Goal: Information Seeking & Learning: Learn about a topic

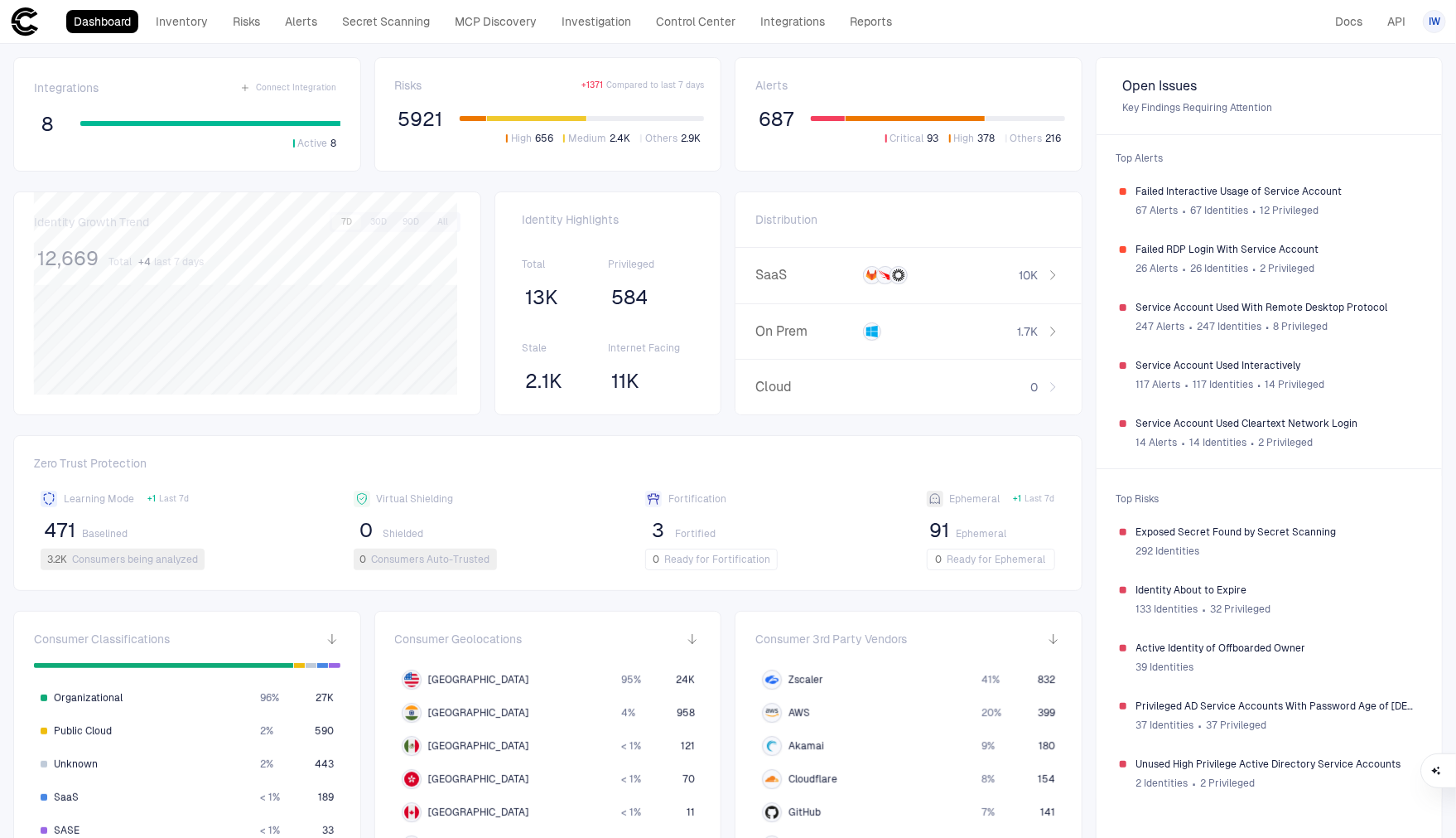
click at [1431, 26] on span "IW" at bounding box center [1435, 22] width 12 height 13
click at [1350, 98] on li "Admin Settings" at bounding box center [1360, 105] width 151 height 26
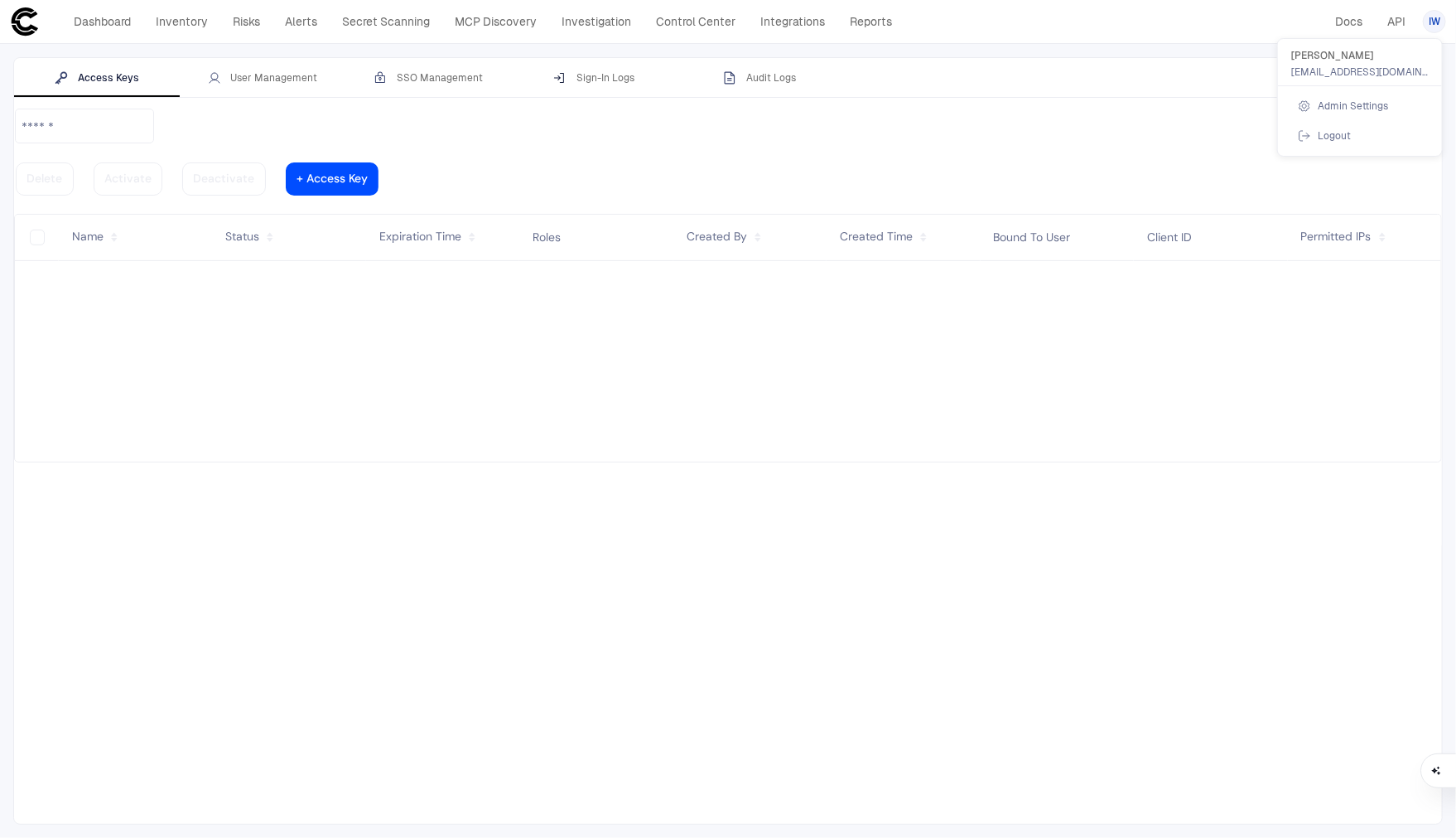
click at [301, 83] on div at bounding box center [728, 419] width 1456 height 838
click at [299, 79] on div "User Management" at bounding box center [263, 78] width 110 height 13
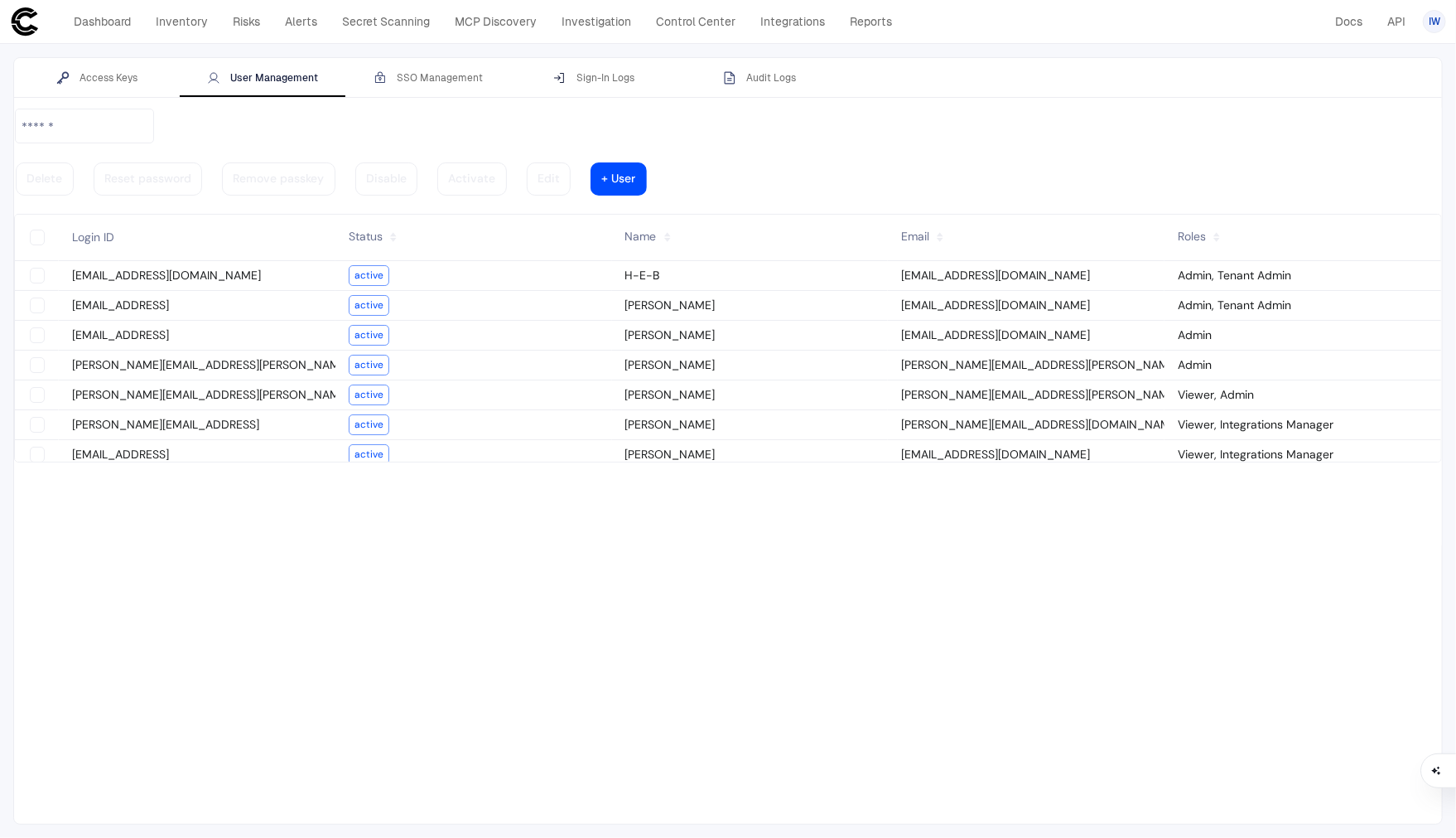
scroll to position [43, 0]
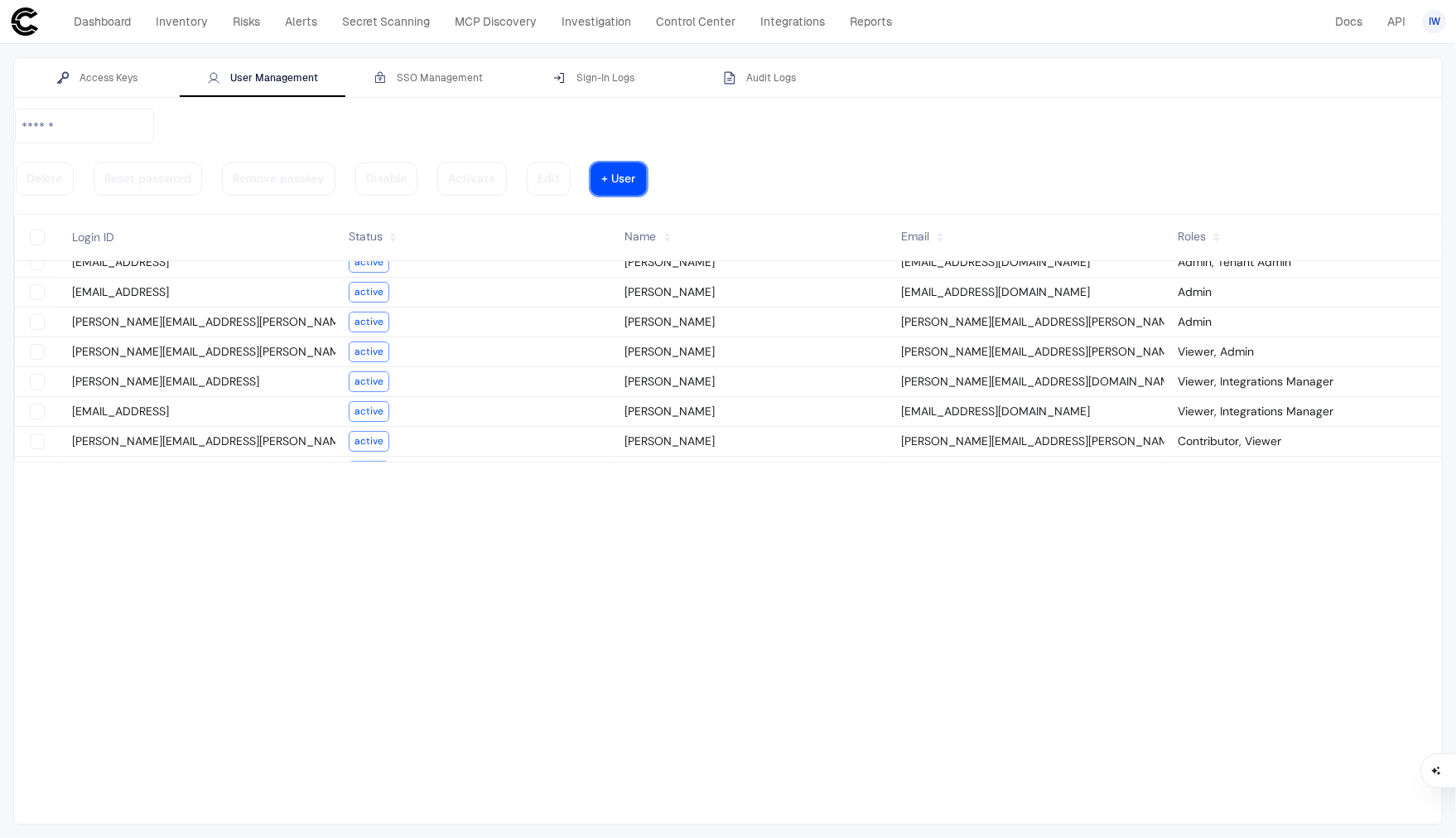
click at [647, 163] on vaadin-button "+ User" at bounding box center [618, 179] width 56 height 33
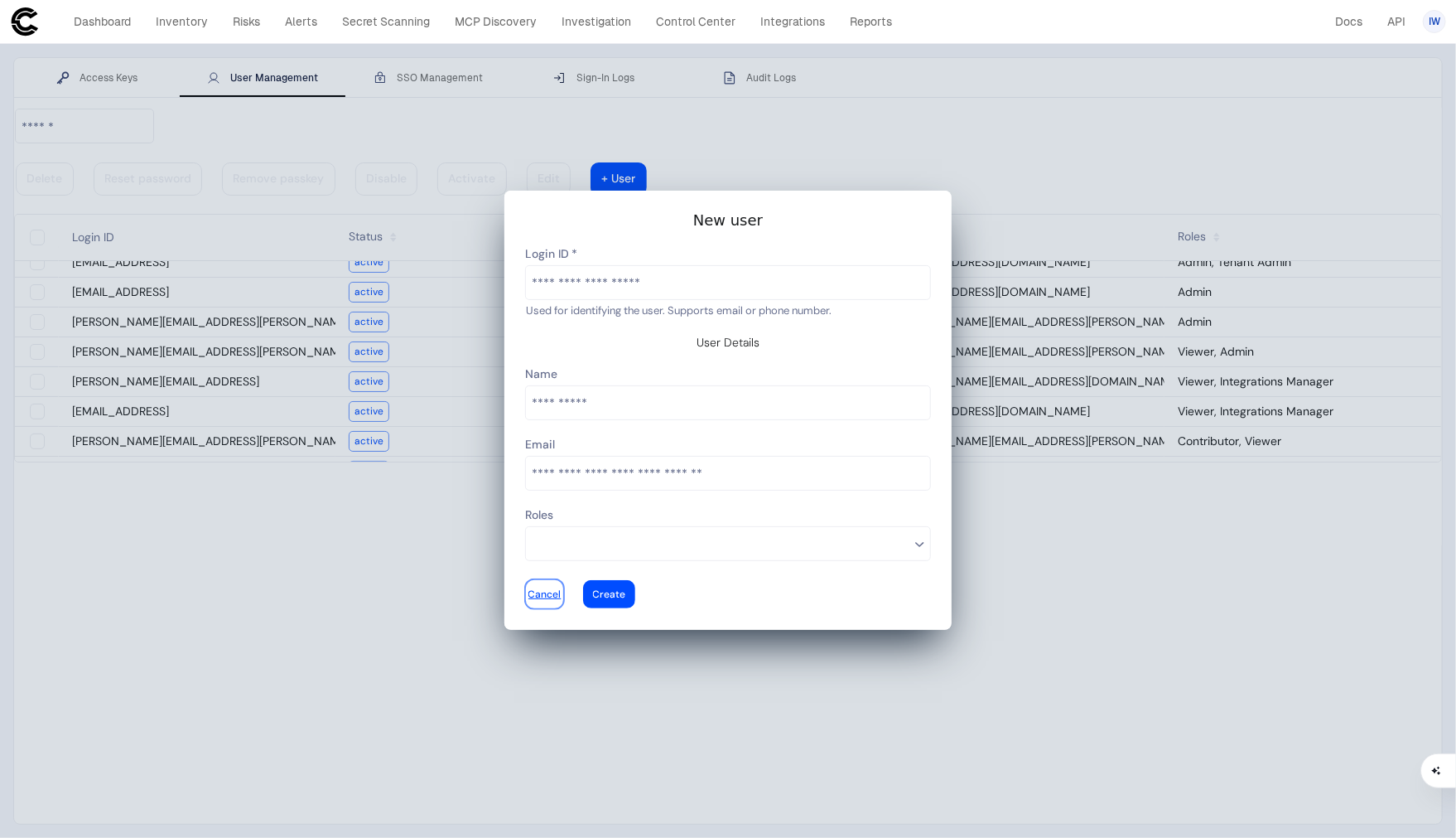
drag, startPoint x: 869, startPoint y: 576, endPoint x: 907, endPoint y: 576, distance: 38.0
click at [561, 591] on div at bounding box center [544, 594] width 33 height 7
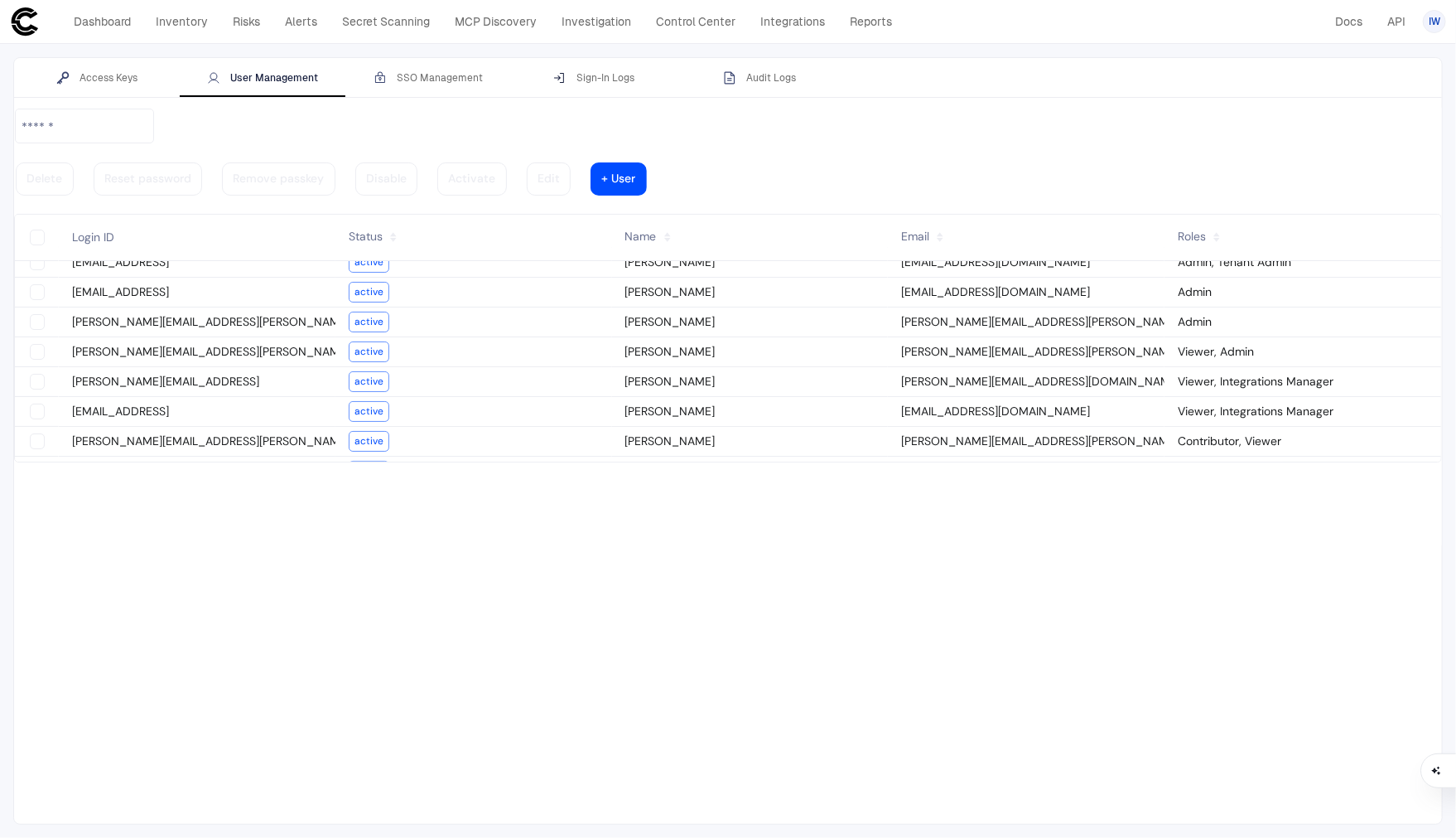
scroll to position [0, 0]
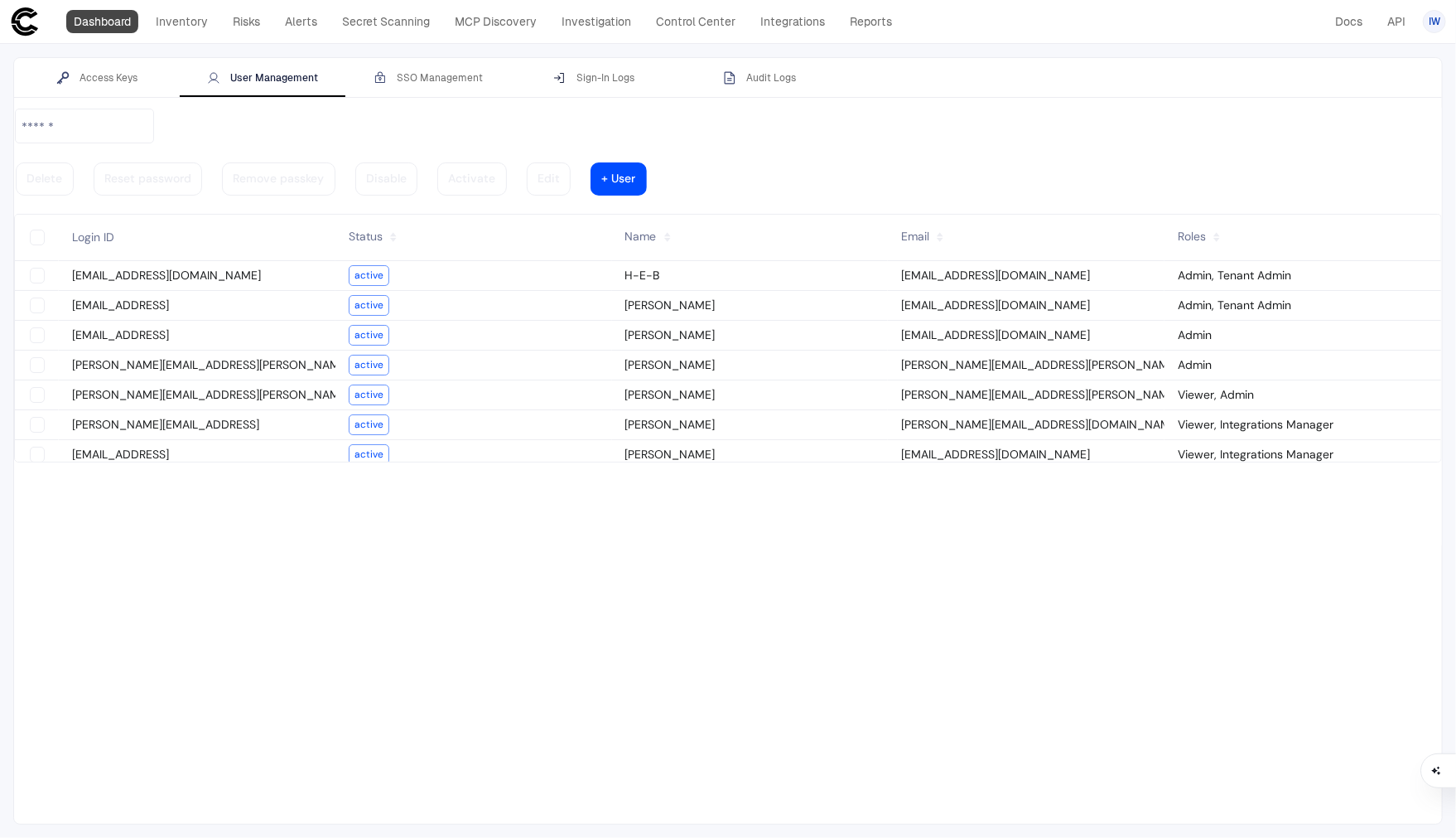
click at [110, 27] on link "Dashboard" at bounding box center [103, 22] width 72 height 24
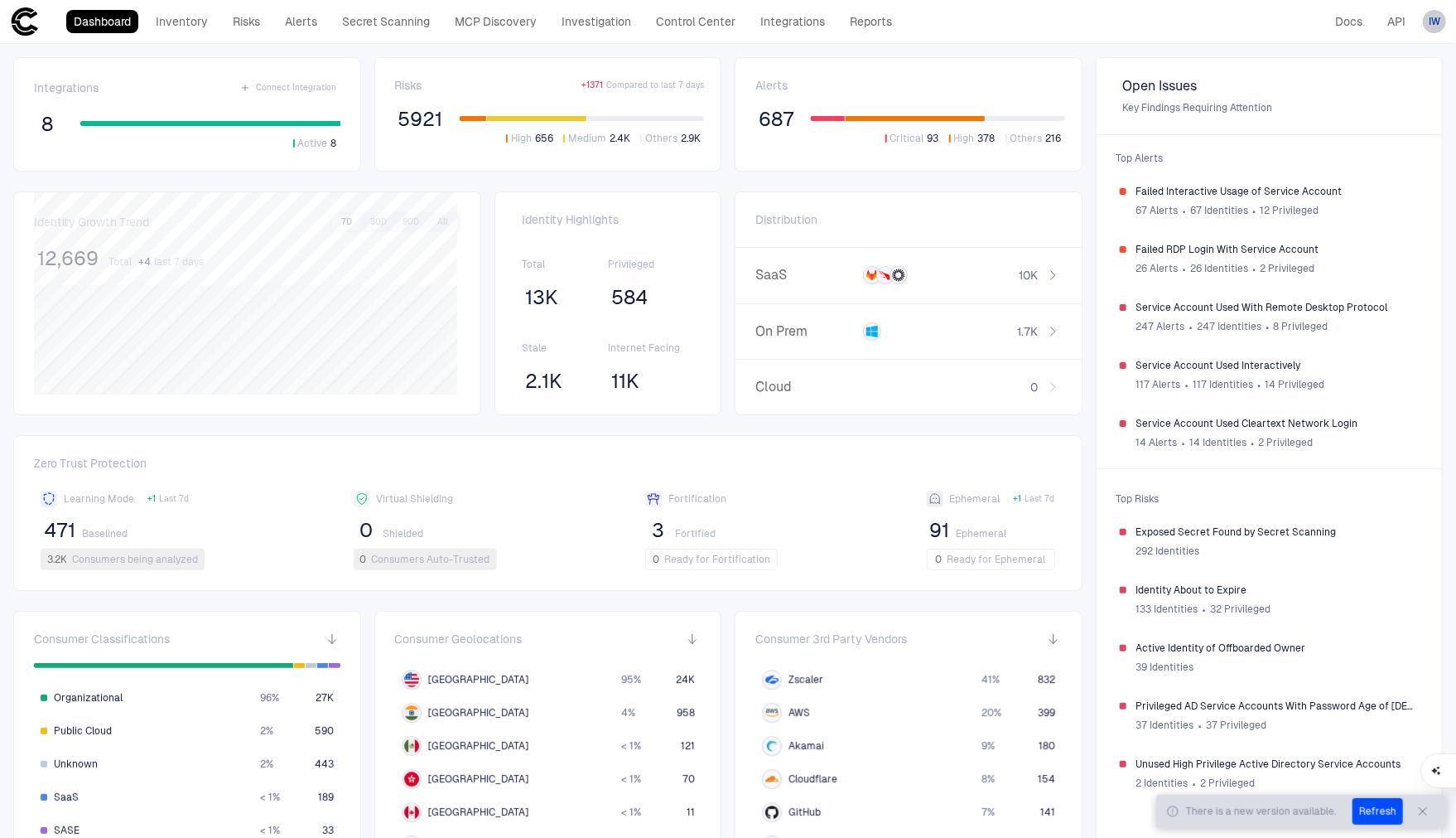
click at [1436, 25] on span "IW" at bounding box center [1435, 22] width 12 height 13
click at [1333, 110] on span "Admin Settings" at bounding box center [1353, 106] width 71 height 13
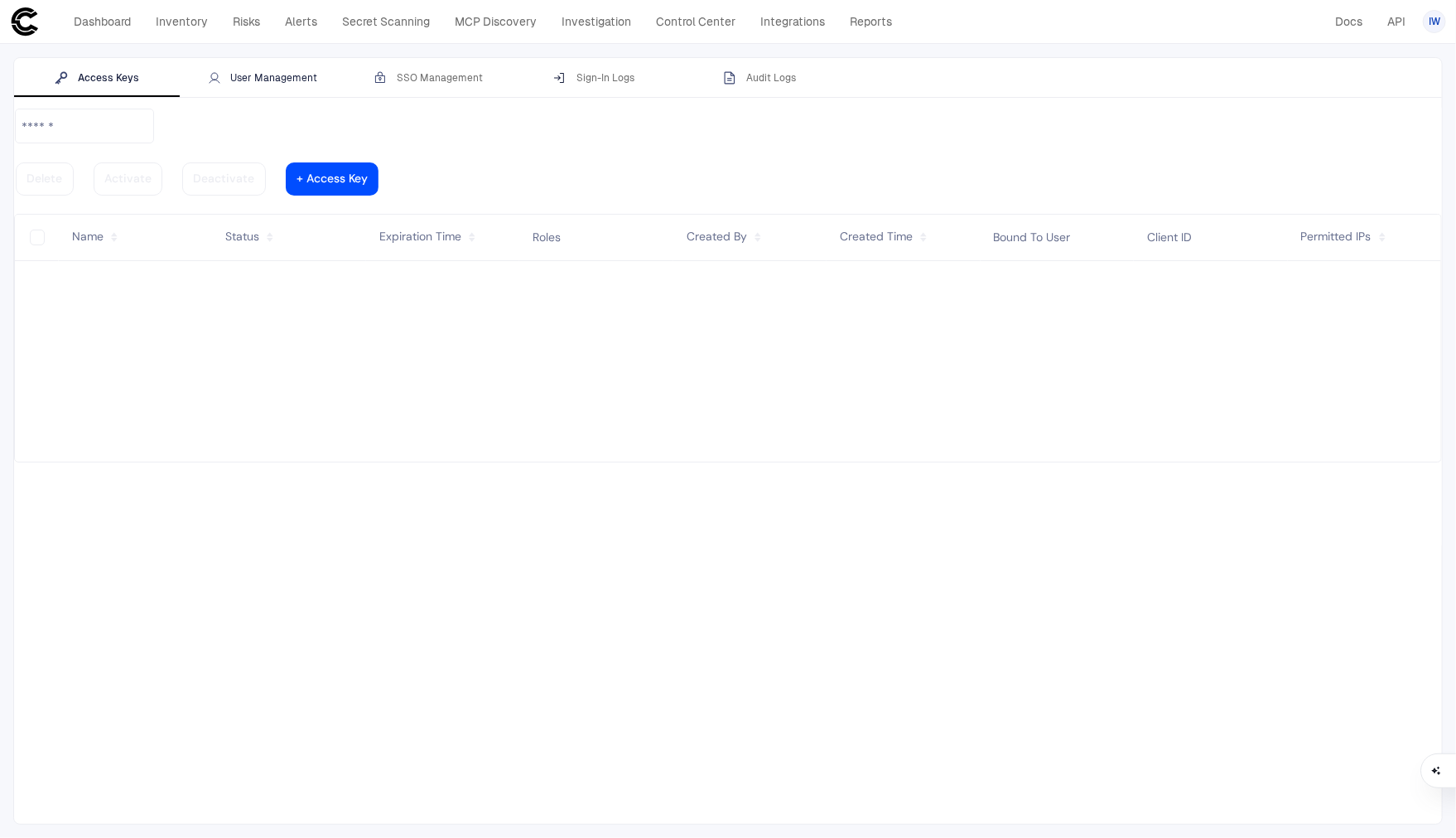
click at [253, 83] on div "User Management" at bounding box center [263, 78] width 110 height 13
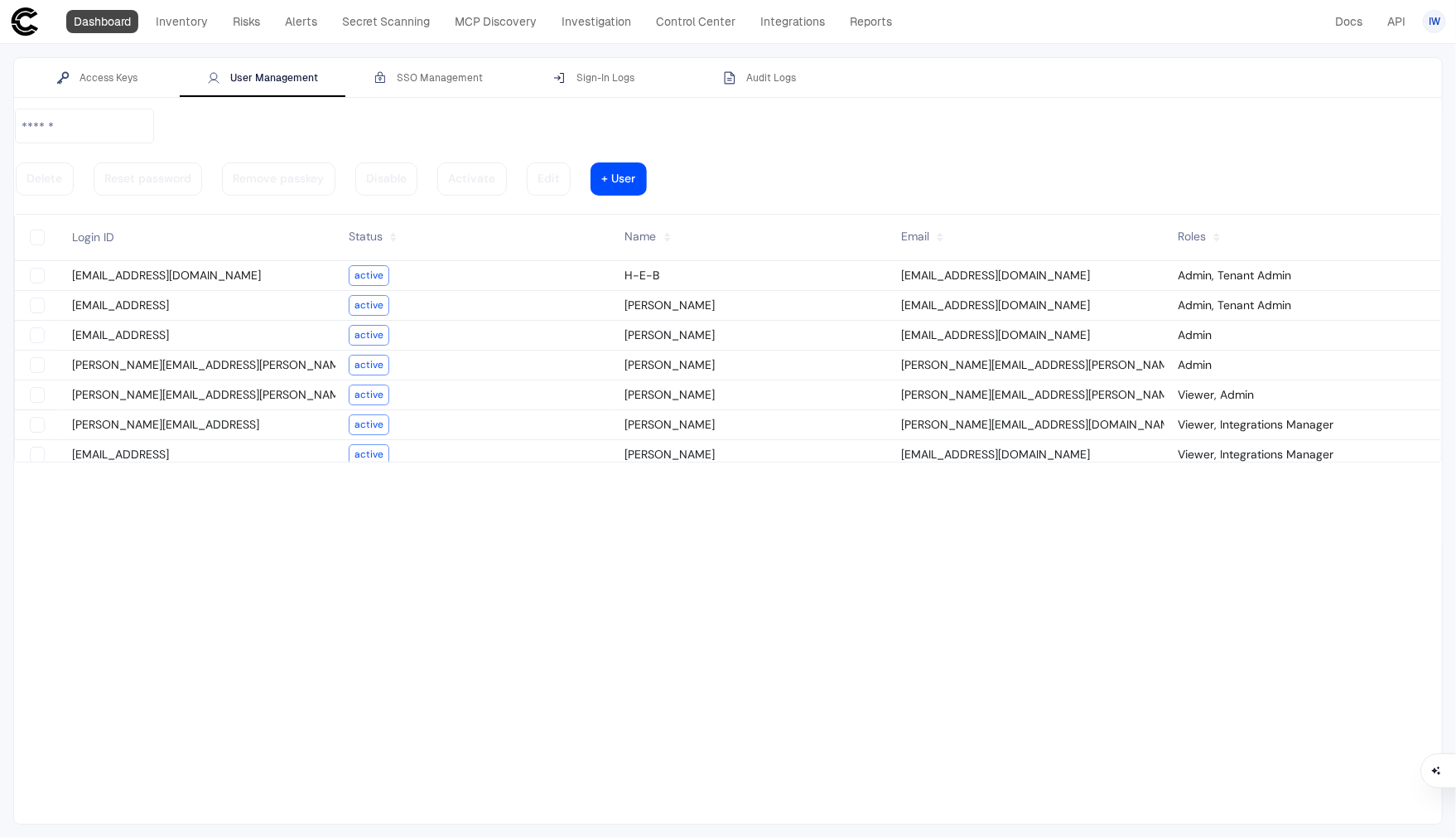
click at [120, 24] on link "Dashboard" at bounding box center [103, 22] width 72 height 24
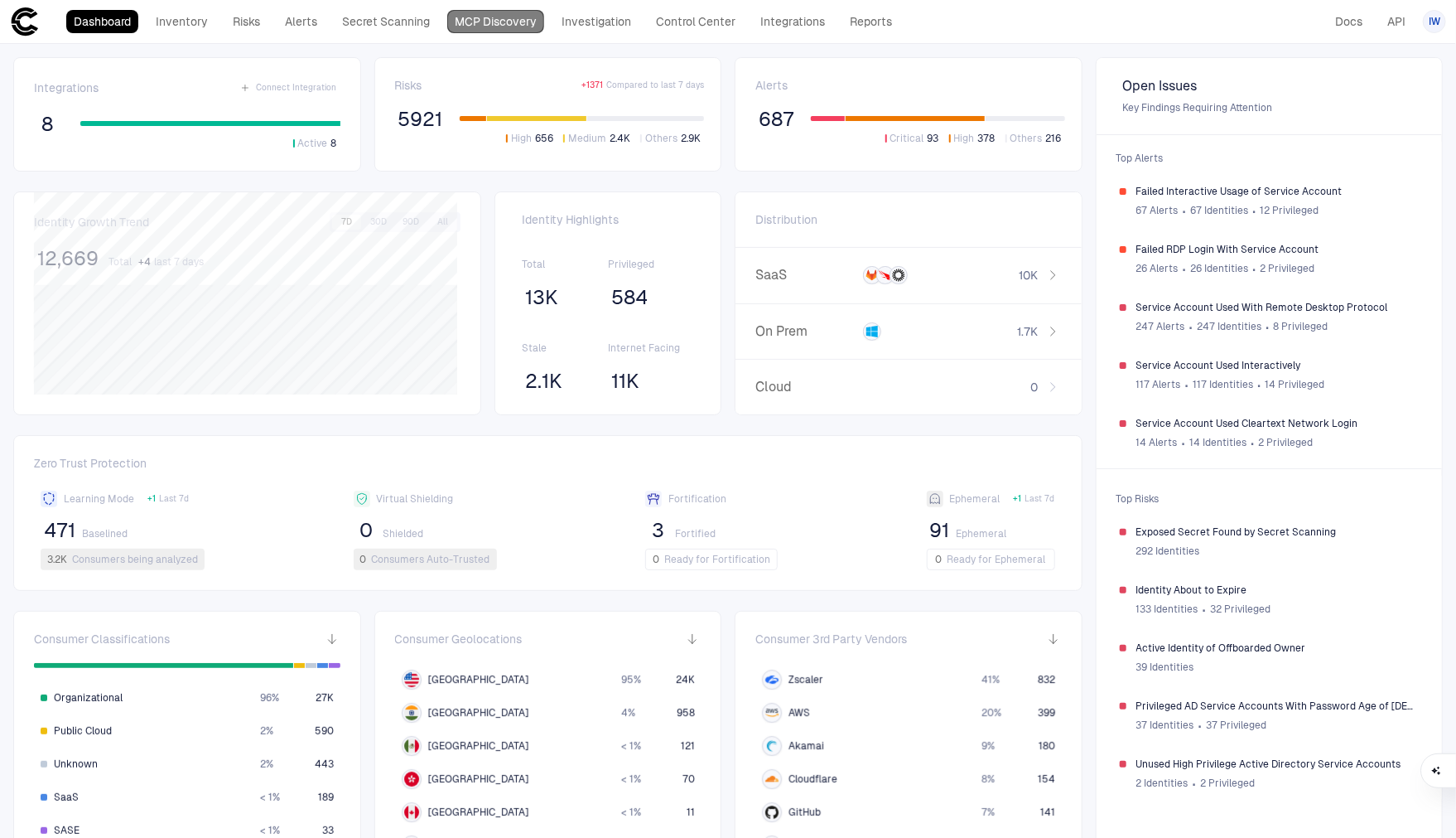
click at [489, 23] on link "MCP Discovery" at bounding box center [495, 22] width 97 height 24
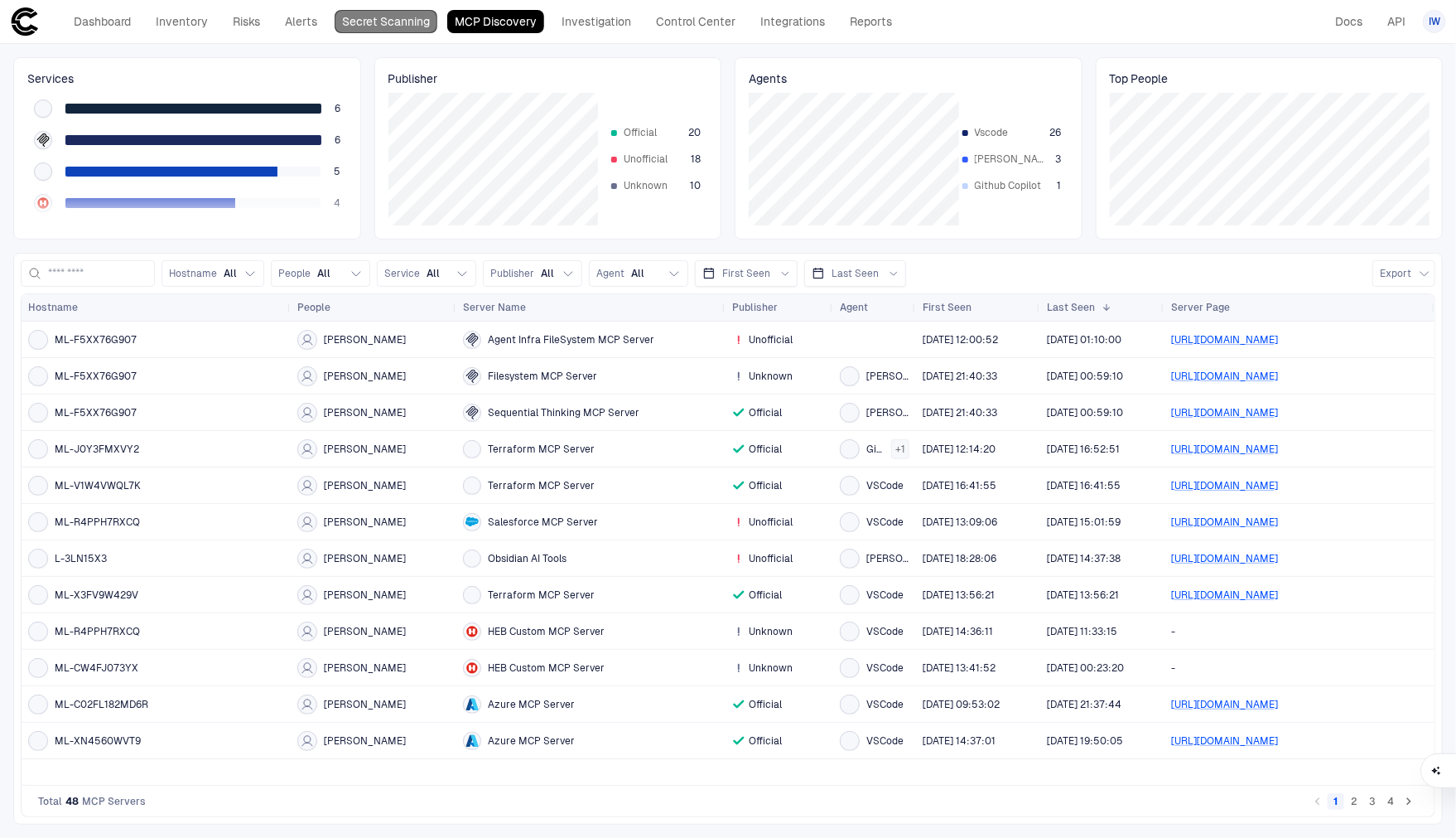
click at [399, 26] on link "Secret Scanning" at bounding box center [386, 22] width 103 height 24
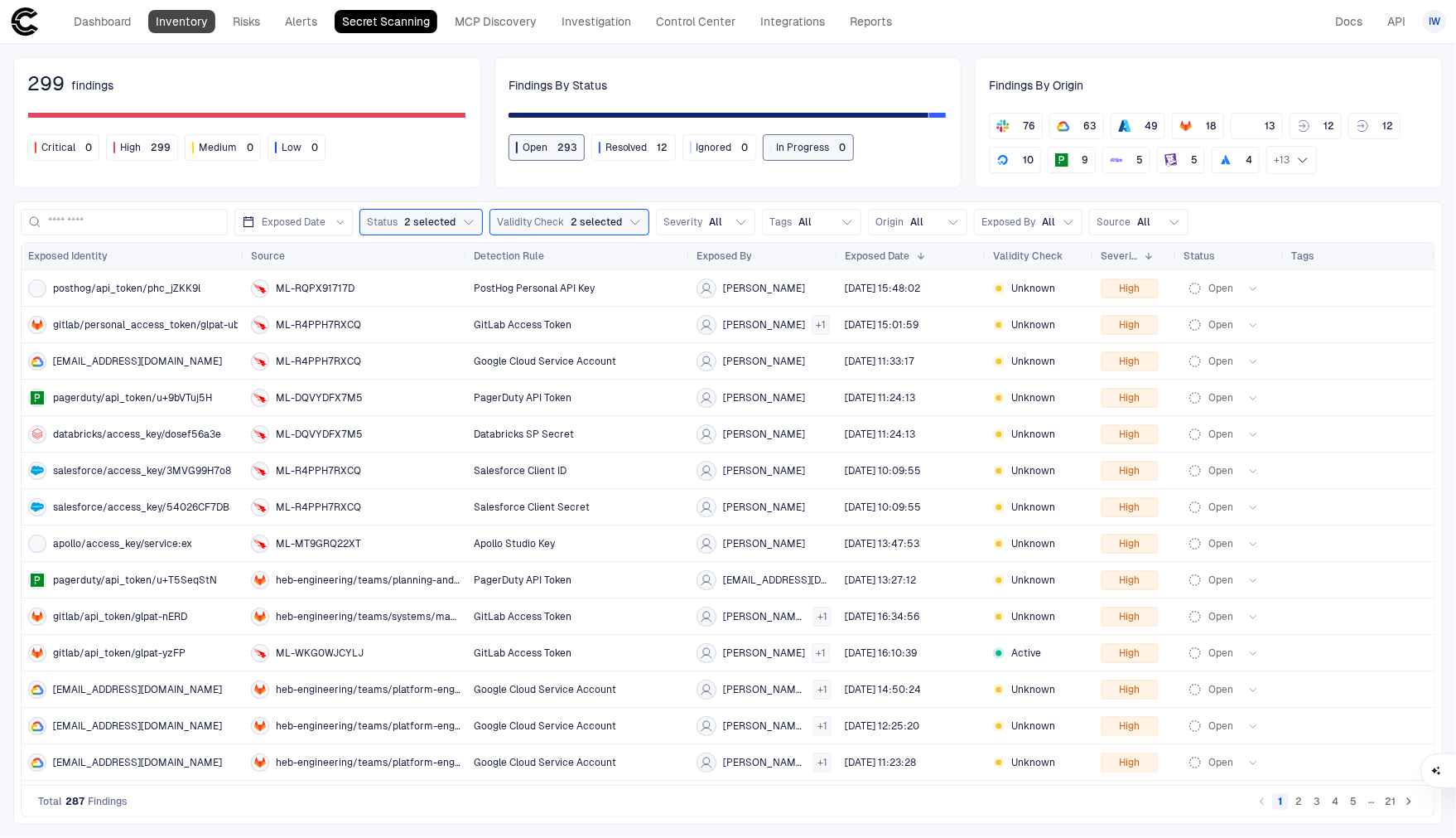
click at [179, 19] on link "Inventory" at bounding box center [182, 22] width 67 height 24
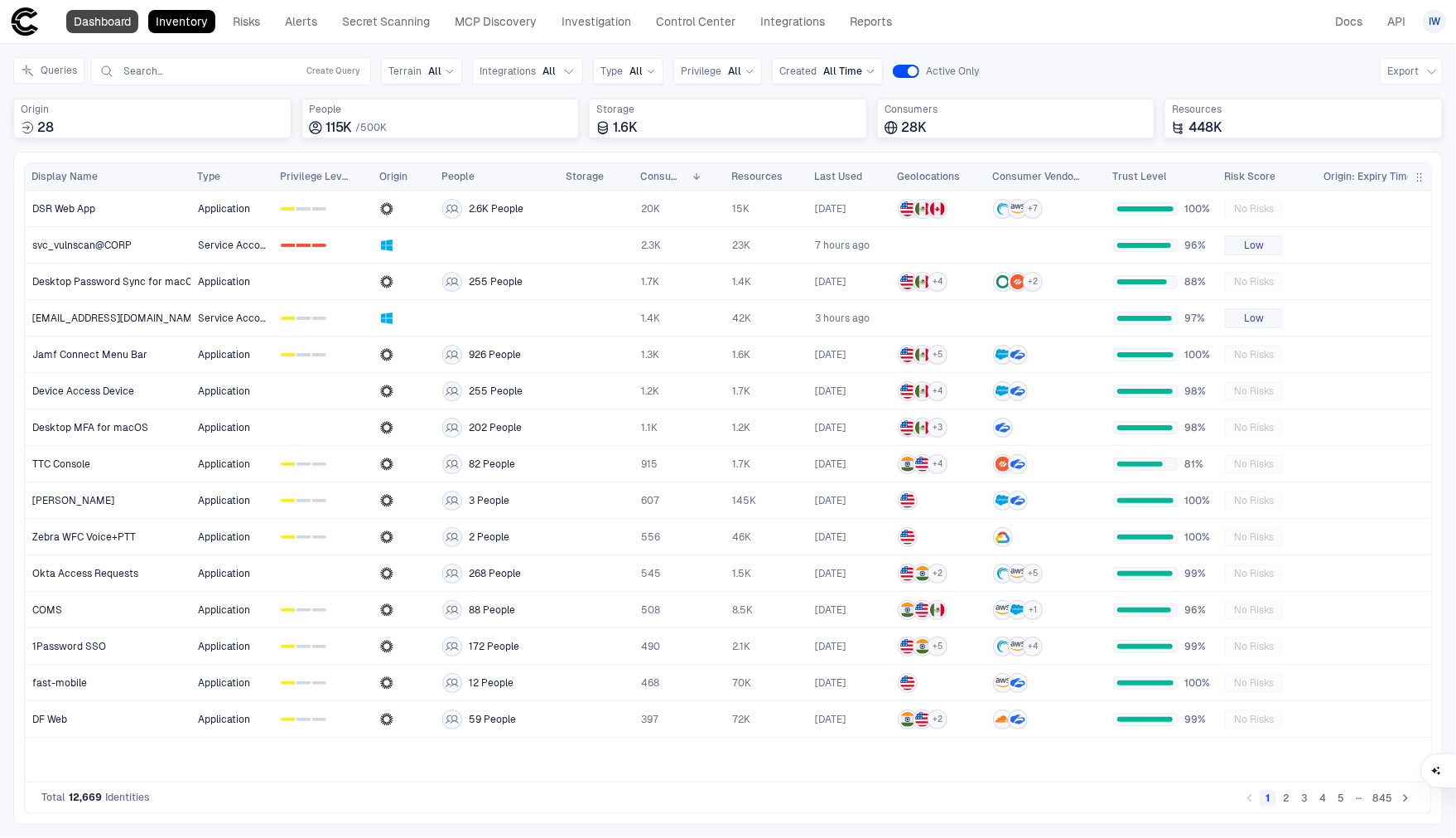
click at [129, 27] on link "Dashboard" at bounding box center [103, 22] width 72 height 24
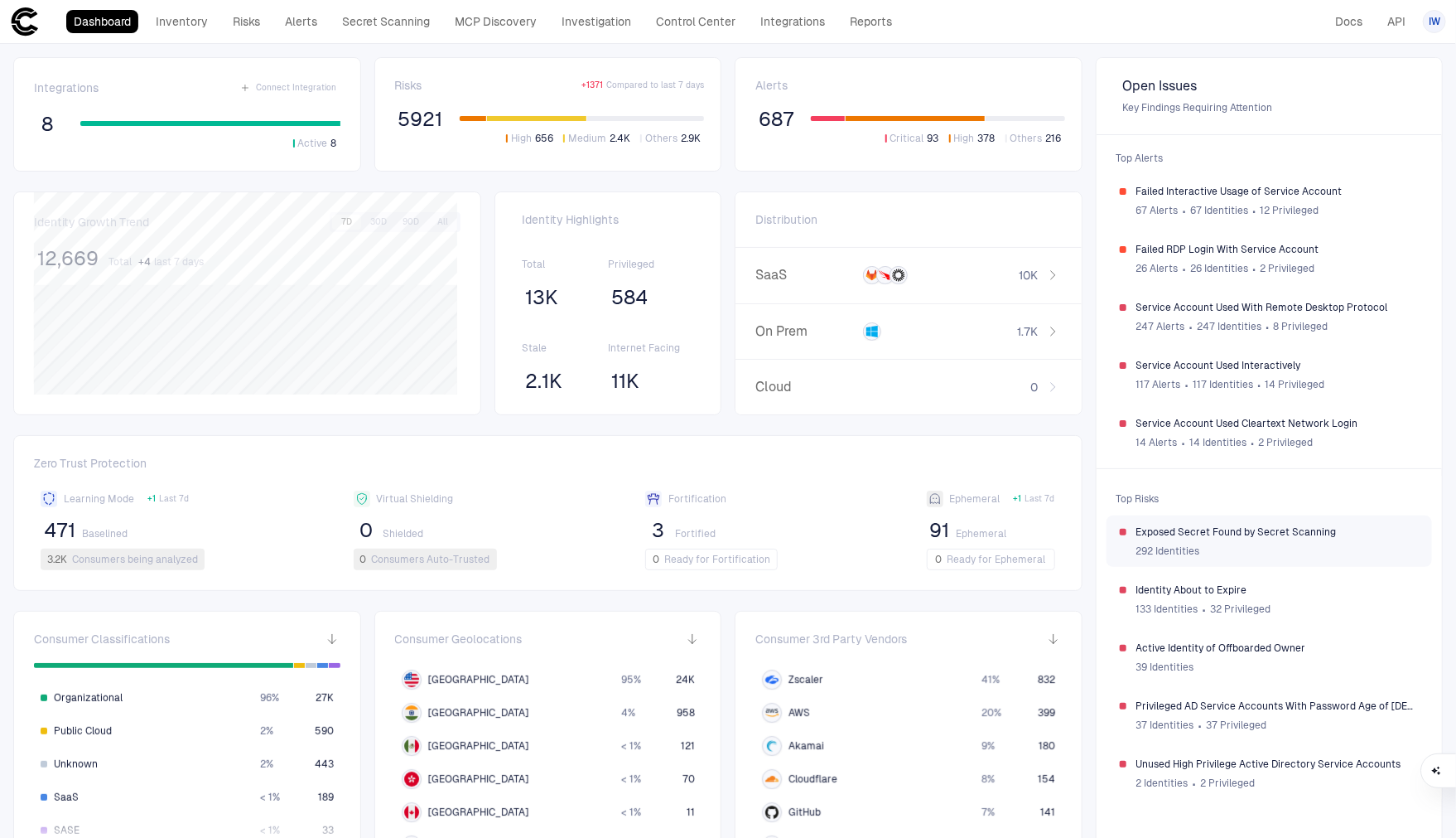
click at [1231, 529] on span "Exposed Secret Found by Secret Scanning" at bounding box center [1278, 532] width 283 height 13
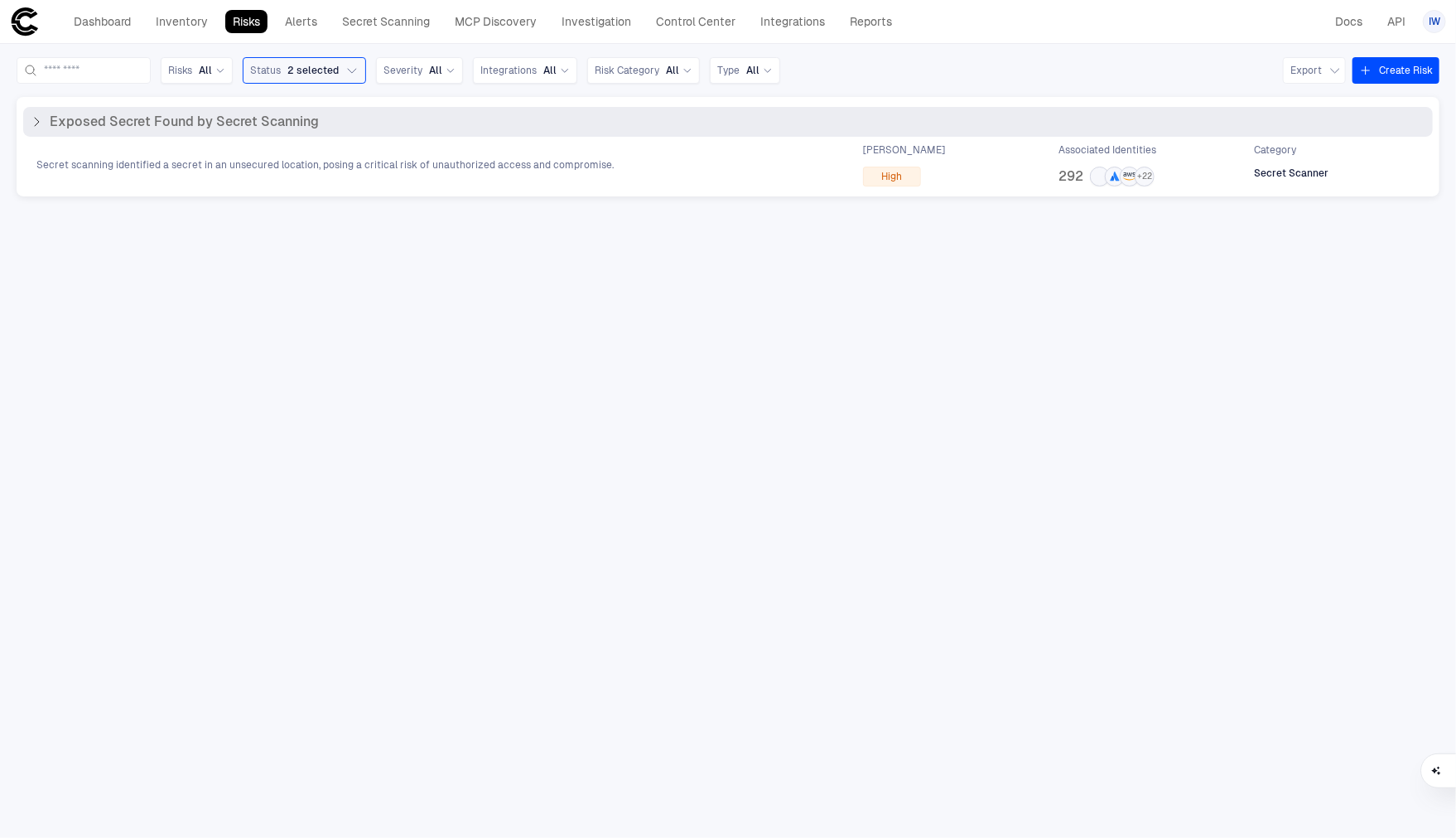
click at [251, 122] on span "Exposed Secret Found by Secret Scanning" at bounding box center [184, 122] width 269 height 17
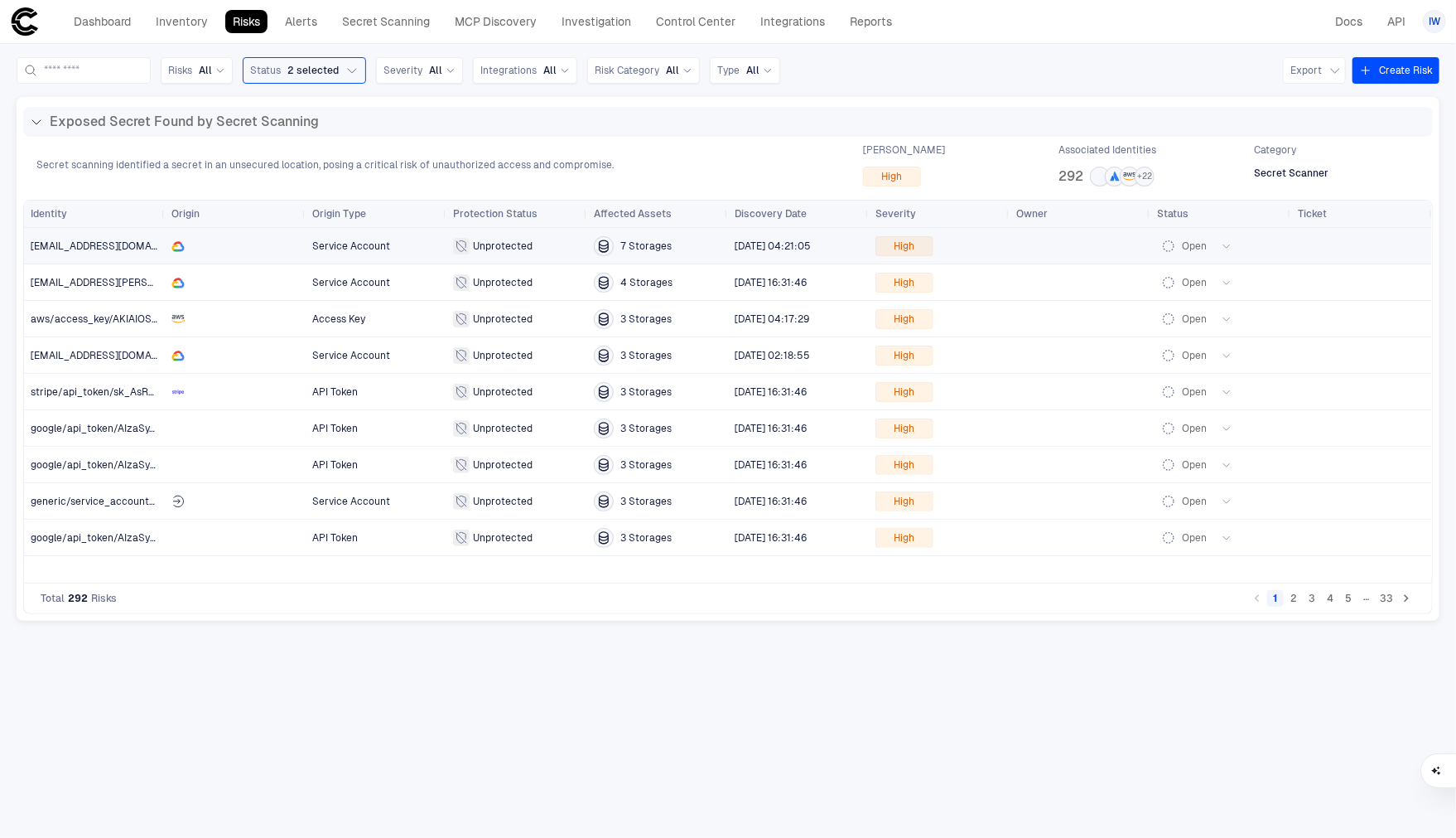
click at [136, 252] on span "[EMAIL_ADDRESS][DOMAIN_NAME]" at bounding box center [94, 245] width 127 height 33
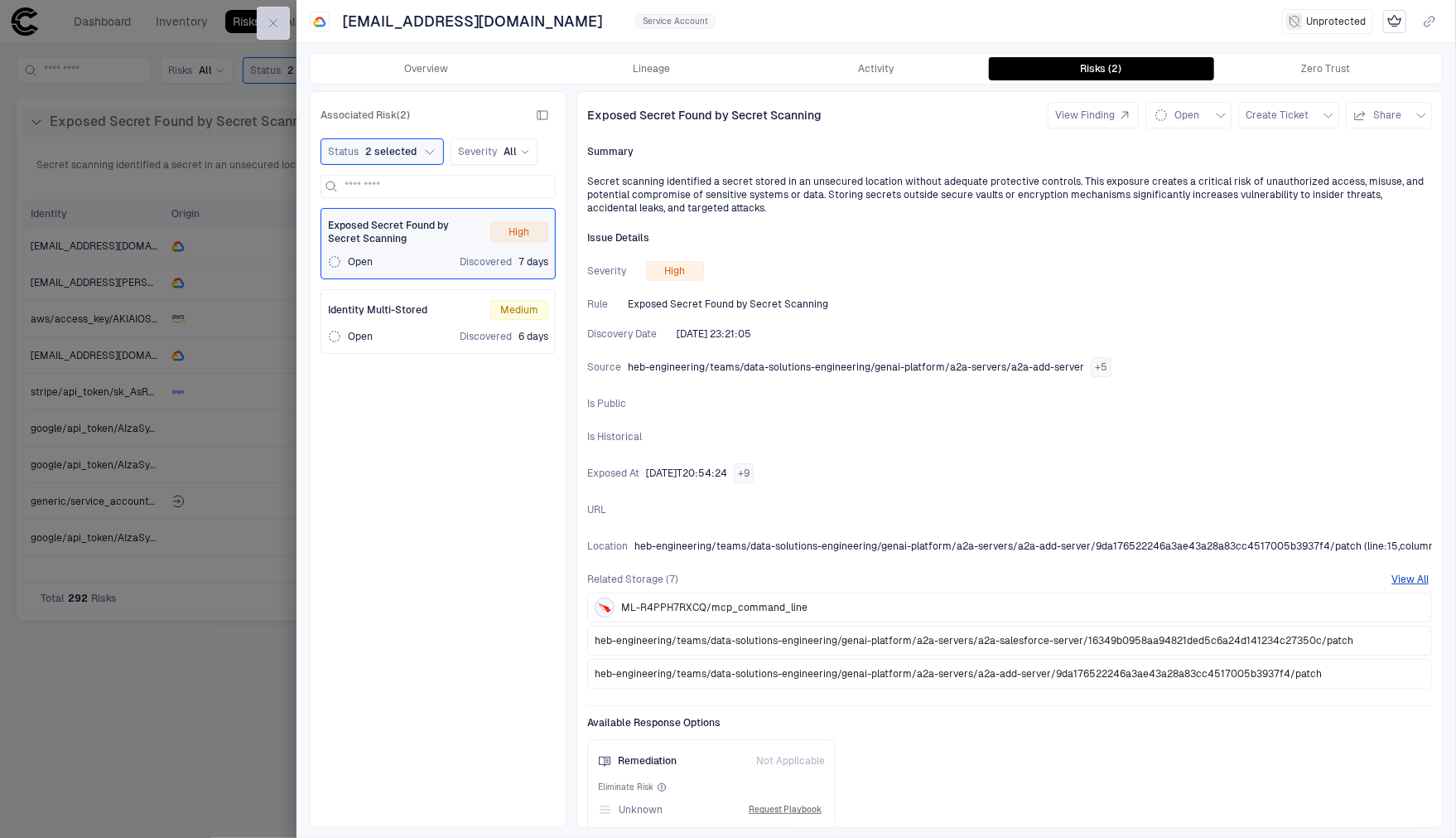
click at [278, 26] on icon "button" at bounding box center [274, 24] width 13 height 13
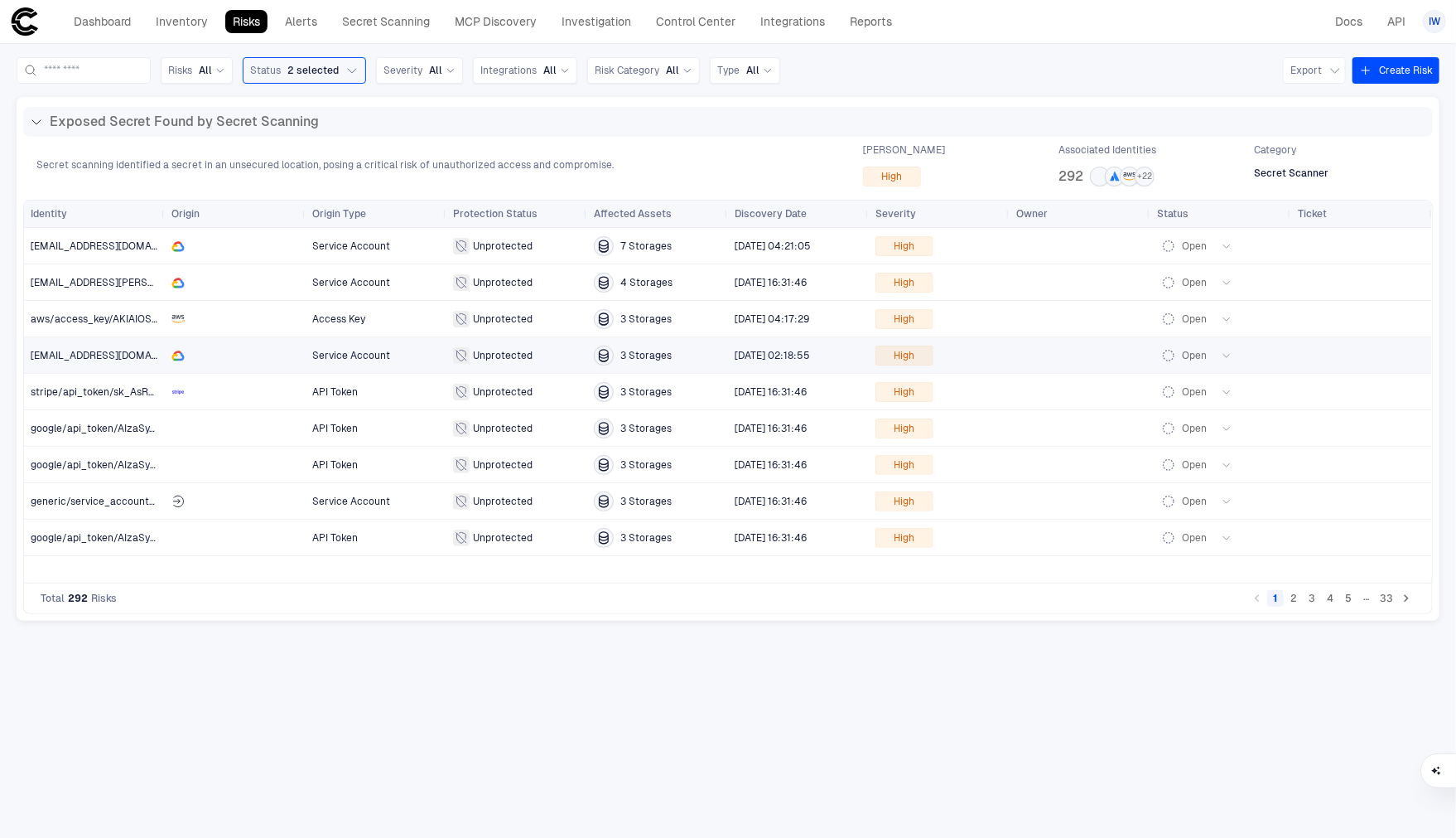
click at [93, 359] on span "[EMAIL_ADDRESS][DOMAIN_NAME]" at bounding box center [115, 356] width 169 height 12
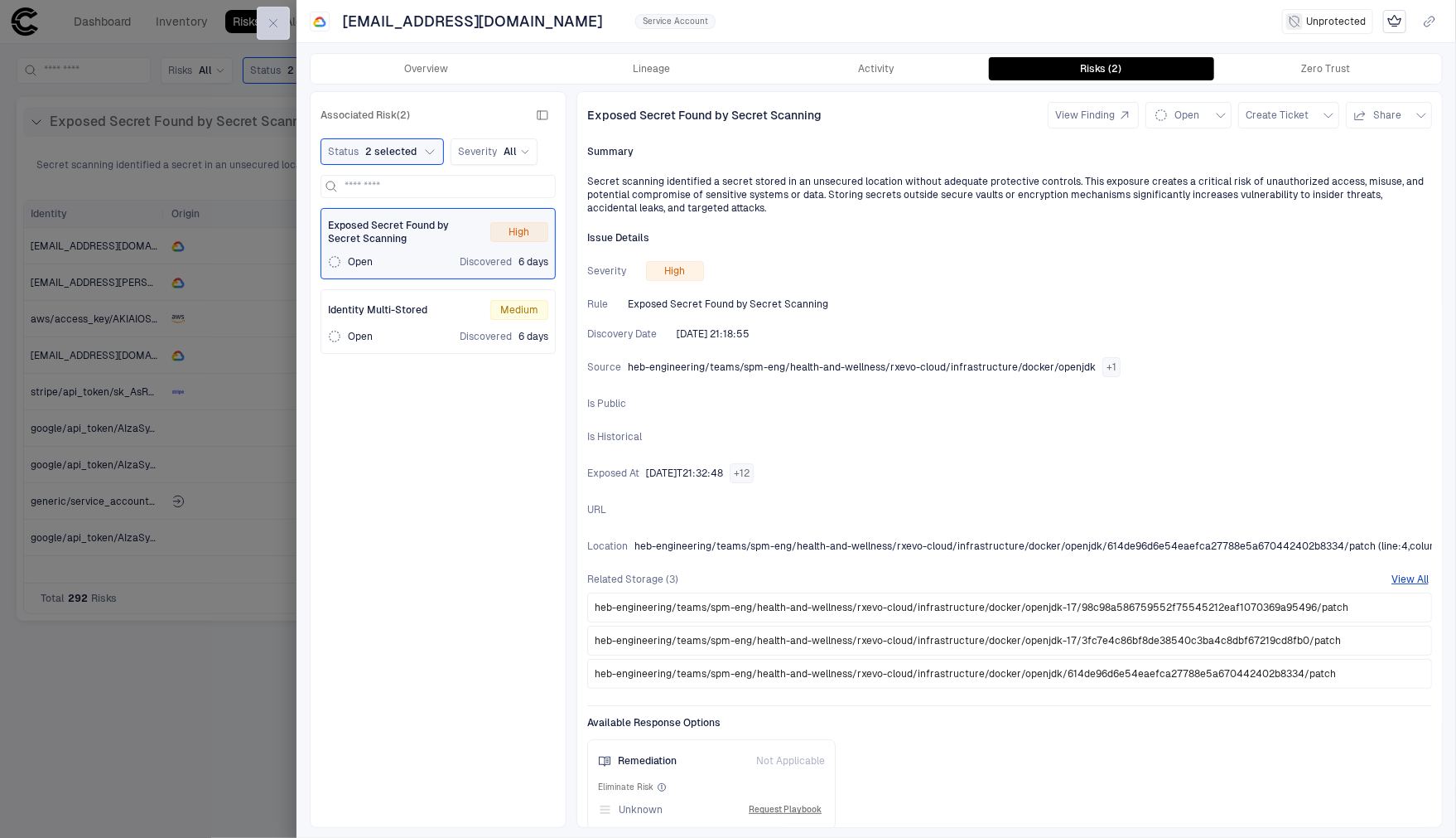
click at [265, 30] on button "button" at bounding box center [273, 23] width 33 height 33
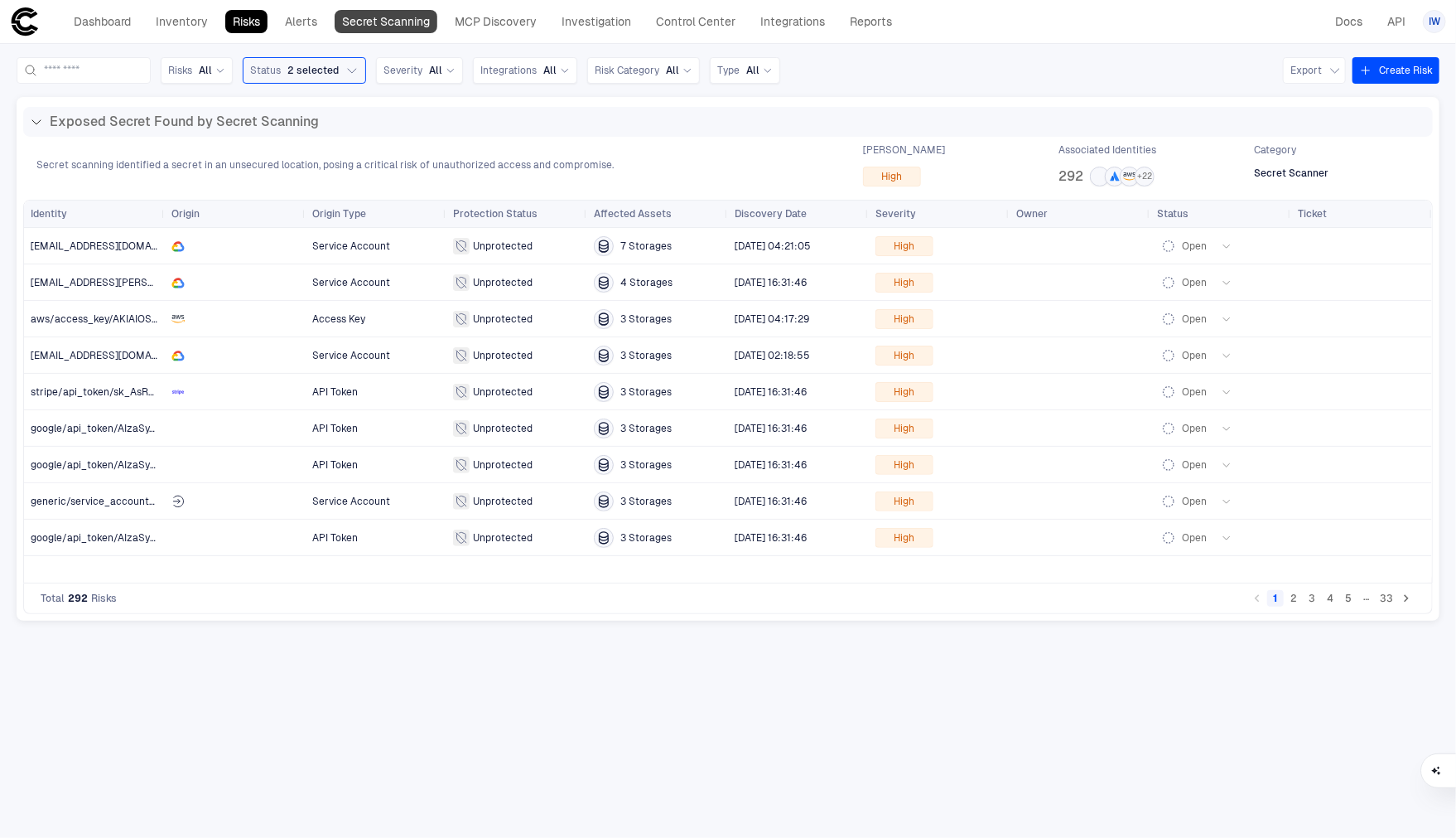
click at [420, 17] on link "Secret Scanning" at bounding box center [386, 22] width 103 height 24
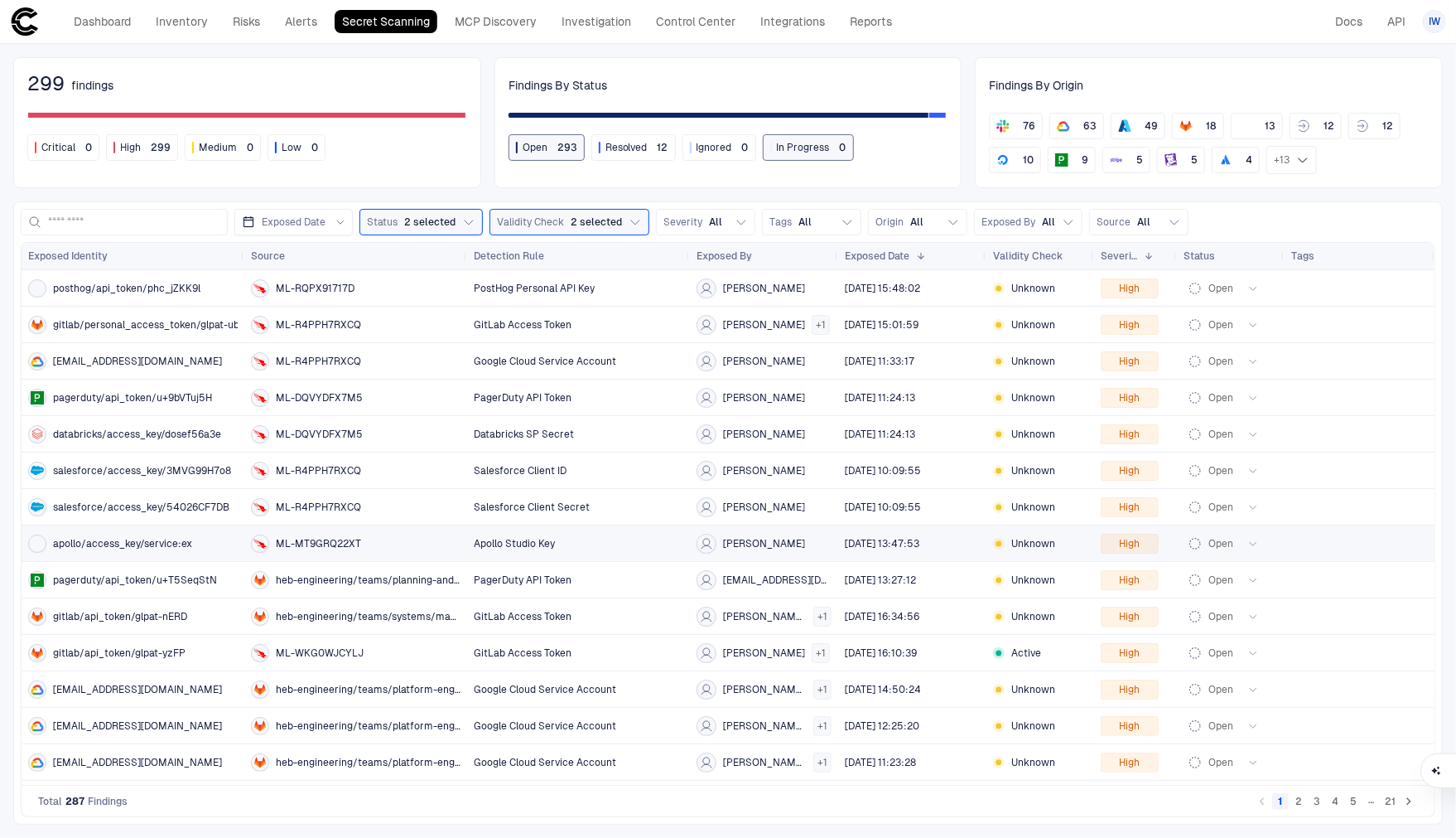
click at [141, 547] on span "apollo/access_key/service:ex" at bounding box center [122, 544] width 139 height 13
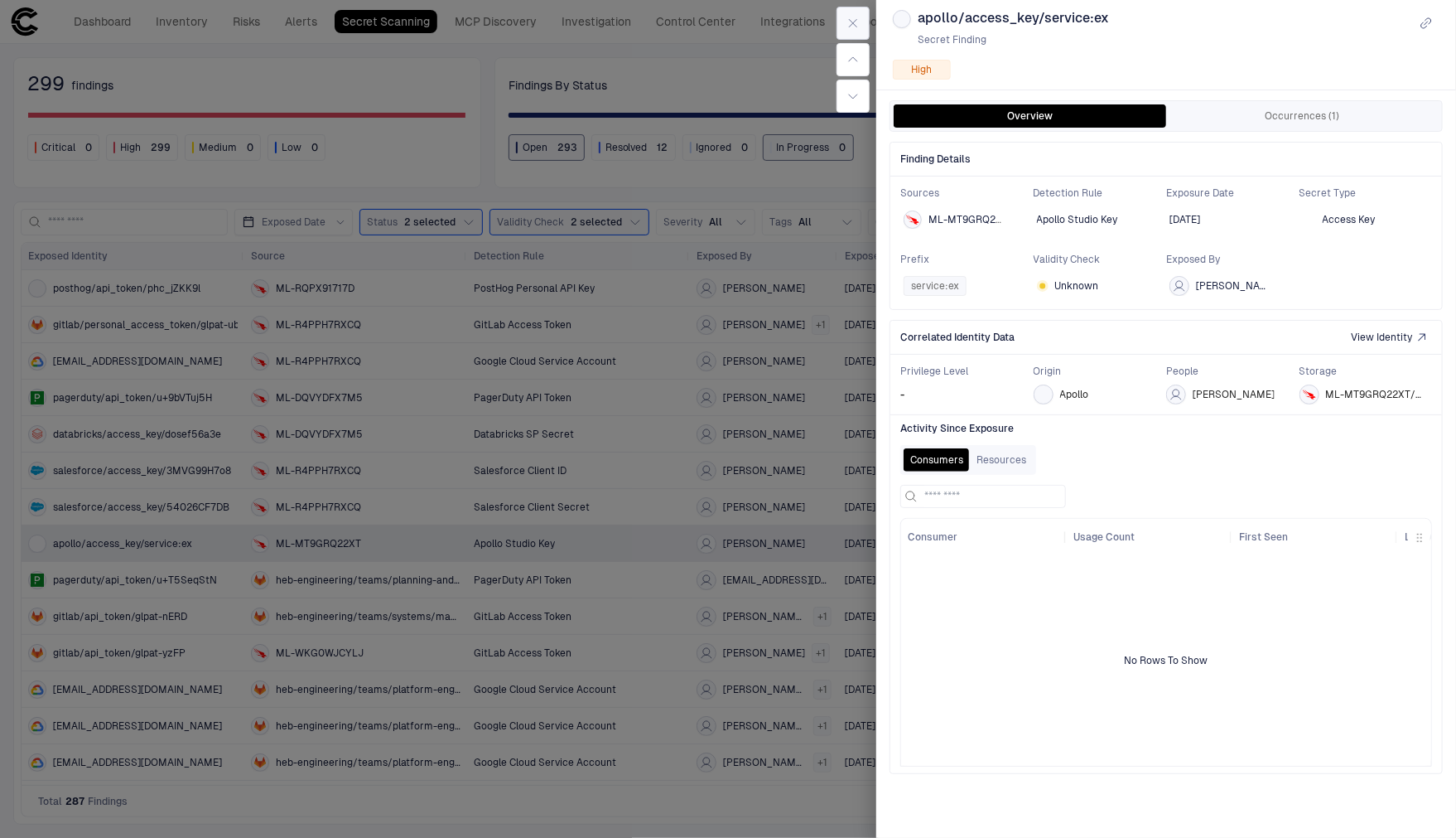
click at [841, 19] on button "button" at bounding box center [853, 23] width 33 height 33
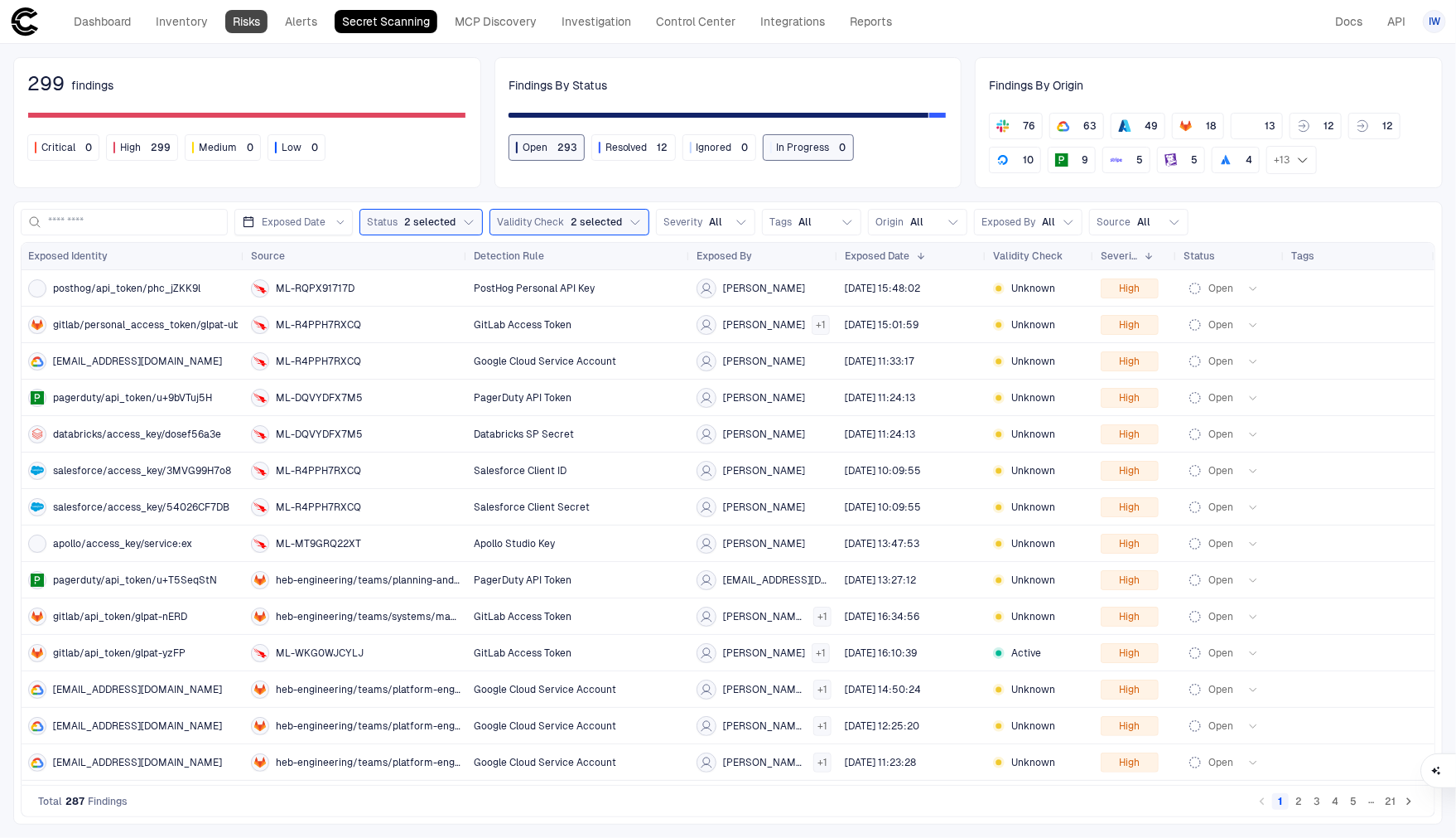
click at [249, 25] on link "Risks" at bounding box center [246, 22] width 42 height 24
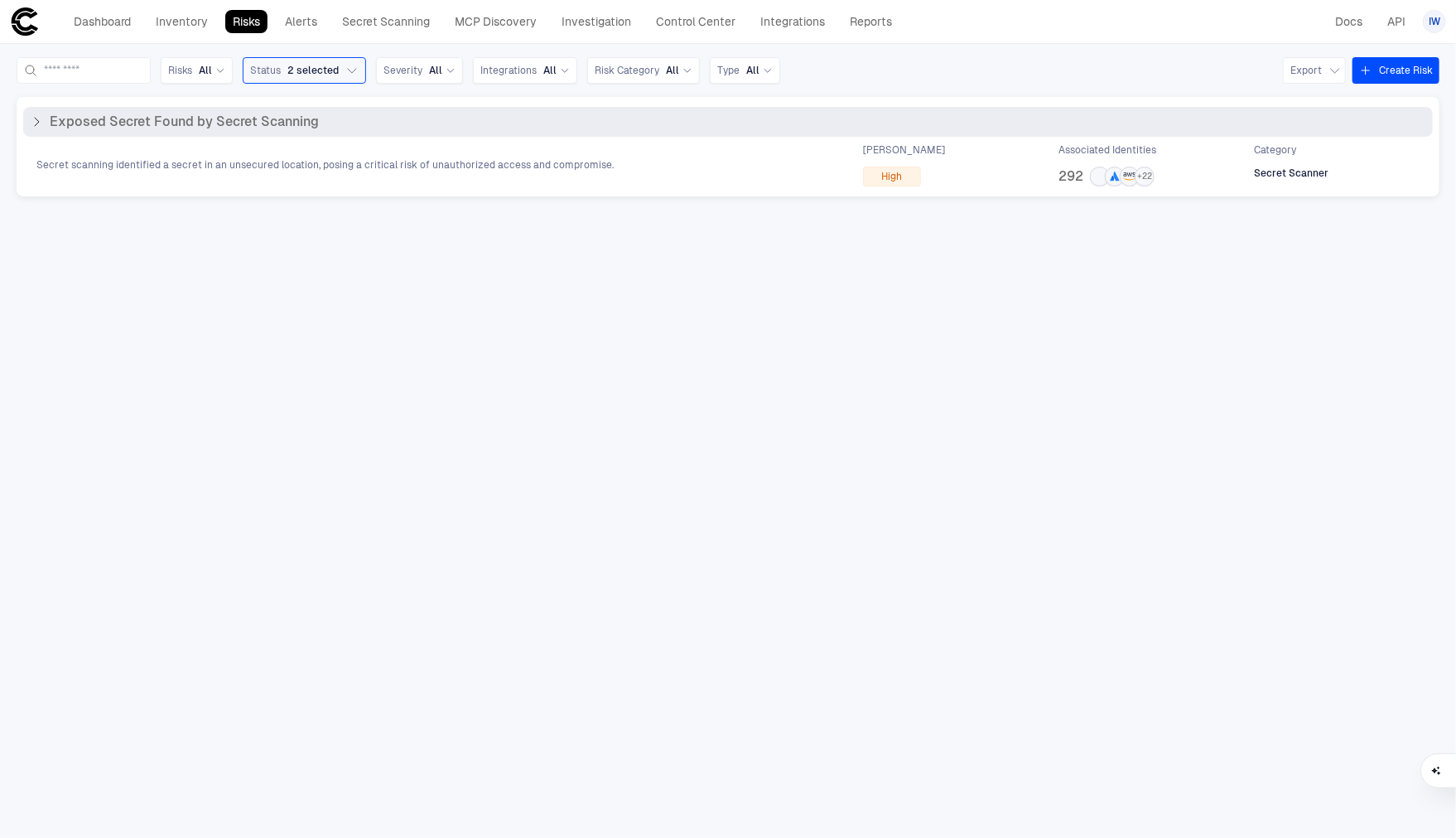
click at [212, 126] on span "Exposed Secret Found by Secret Scanning" at bounding box center [184, 122] width 269 height 17
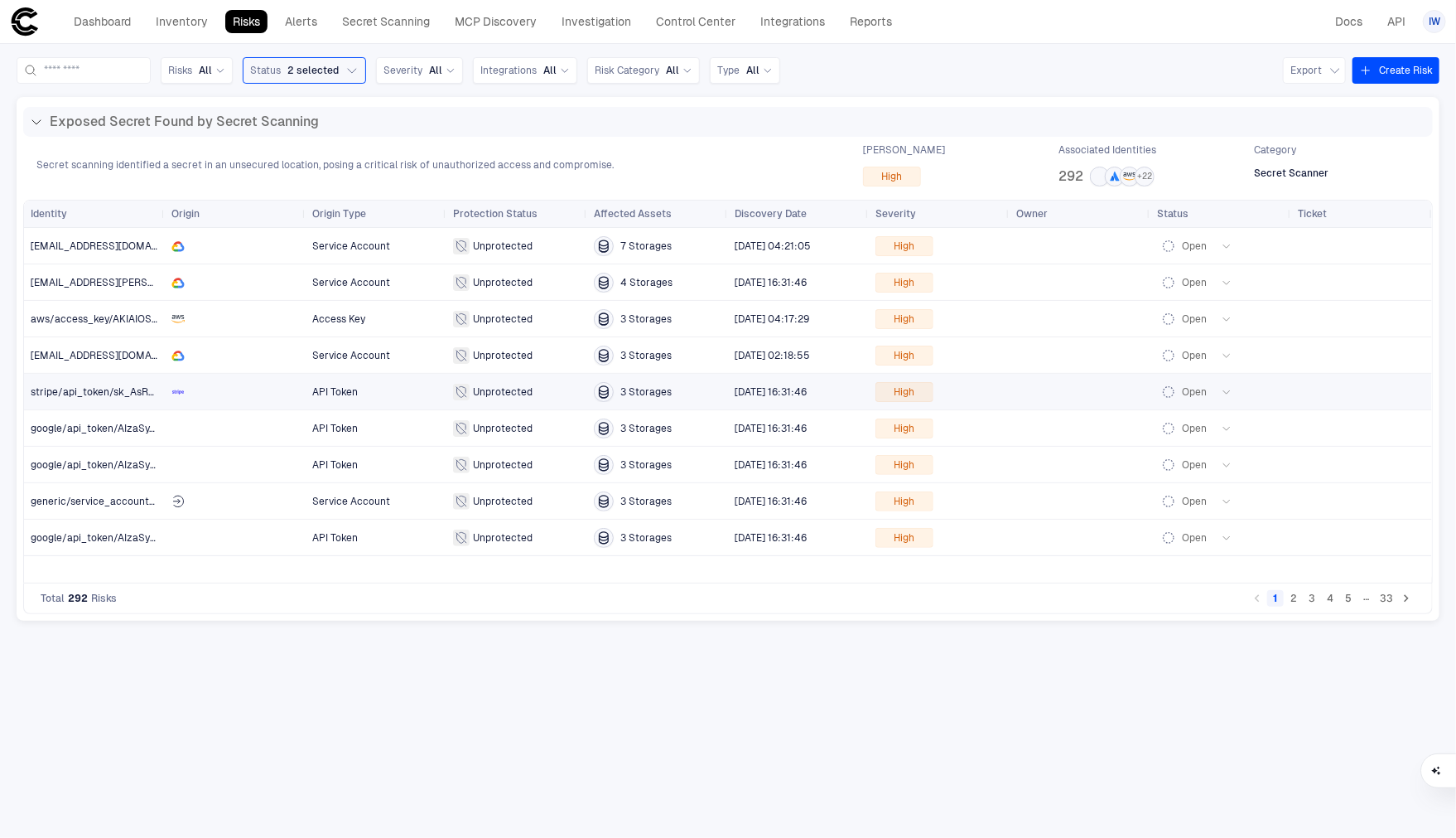
click at [88, 387] on span "stripe/api_token/sk_AsRevoU" at bounding box center [100, 392] width 141 height 12
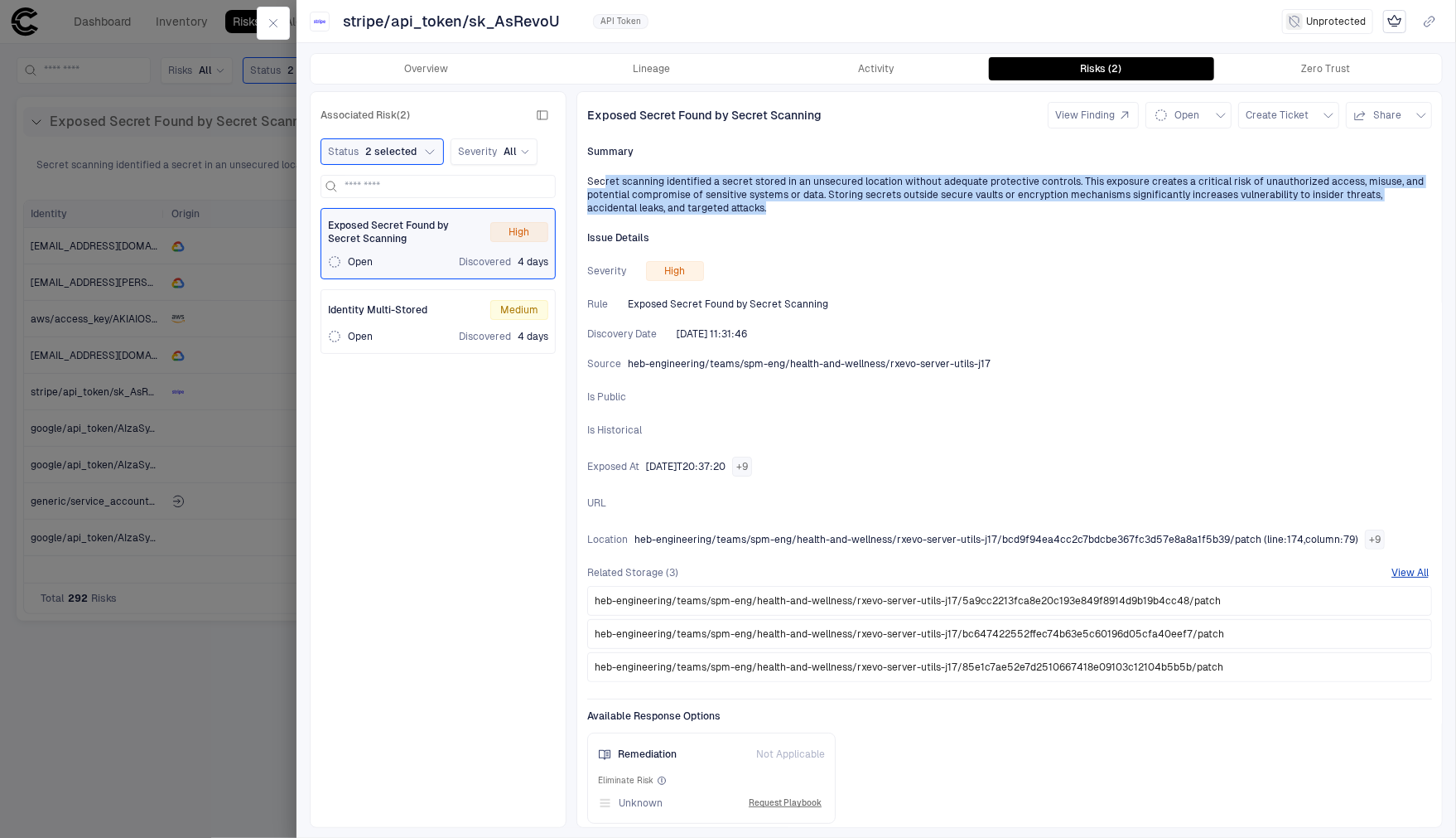
drag, startPoint x: 602, startPoint y: 181, endPoint x: 755, endPoint y: 201, distance: 154.3
click at [755, 201] on div "Secret scanning identified a secret stored in an unsecured location without ade…" at bounding box center [1009, 194] width 845 height 40
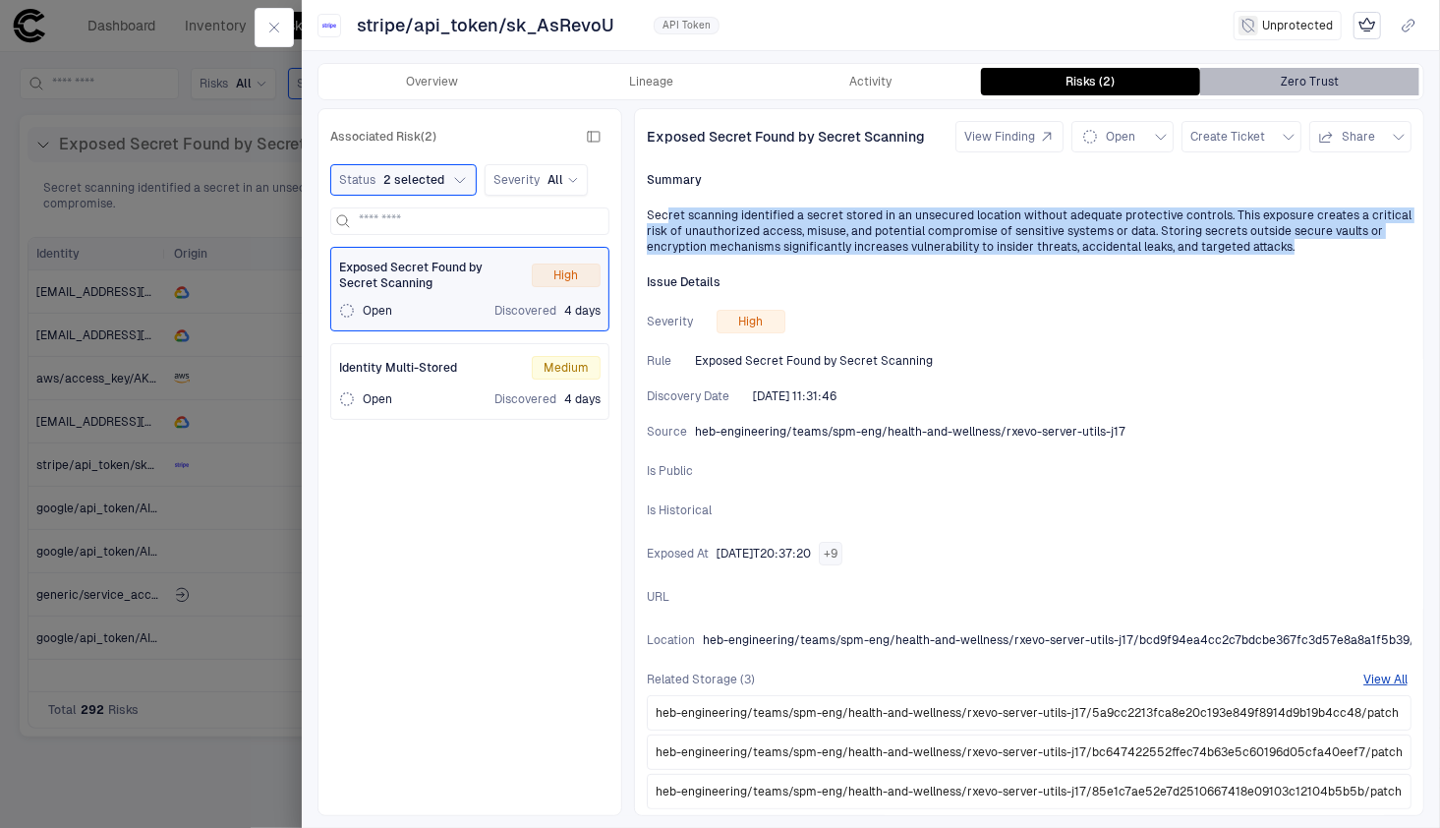
click at [1241, 71] on button "Zero Trust" at bounding box center [1309, 82] width 219 height 28
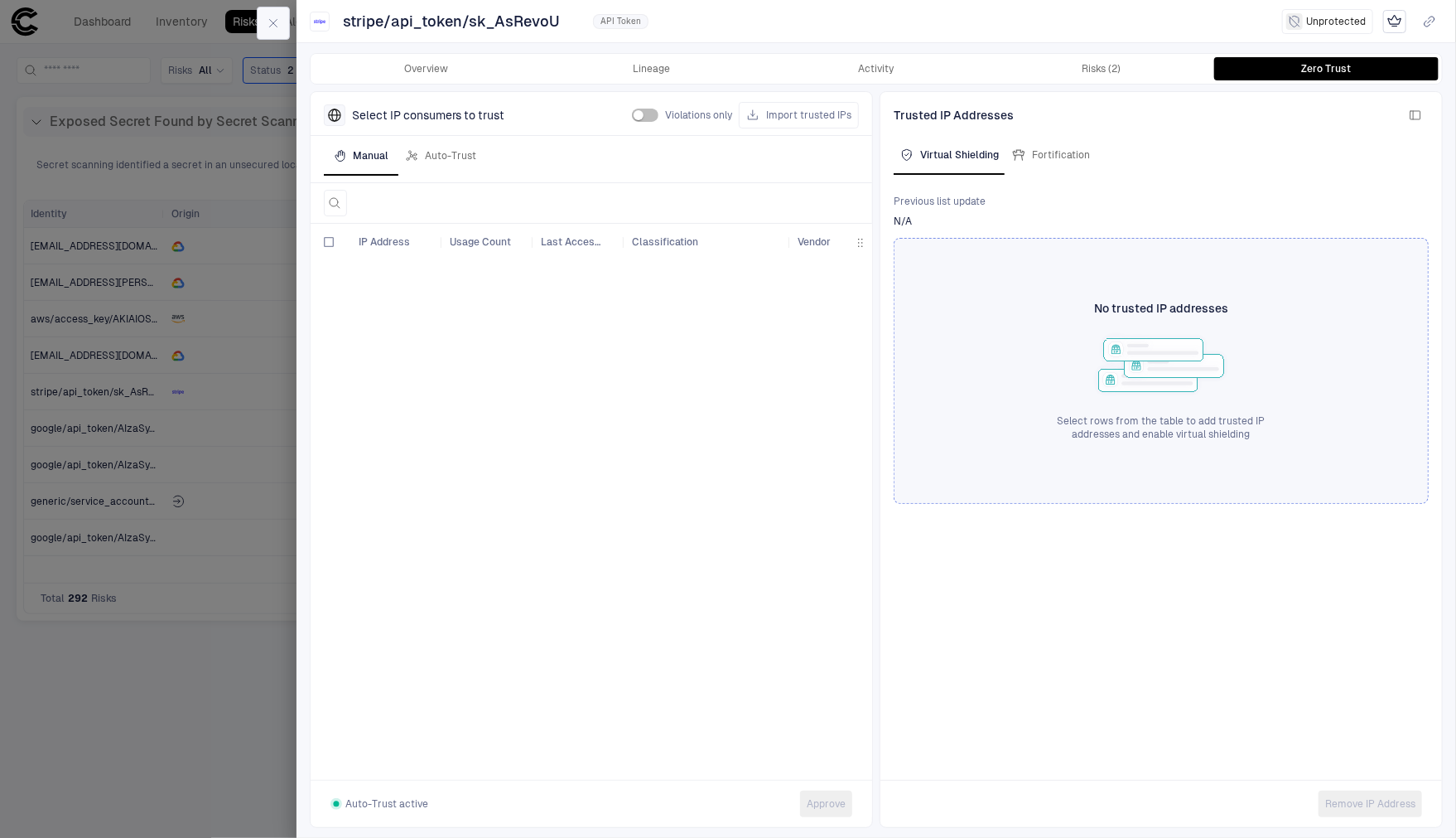
click at [268, 24] on icon "button" at bounding box center [274, 24] width 13 height 13
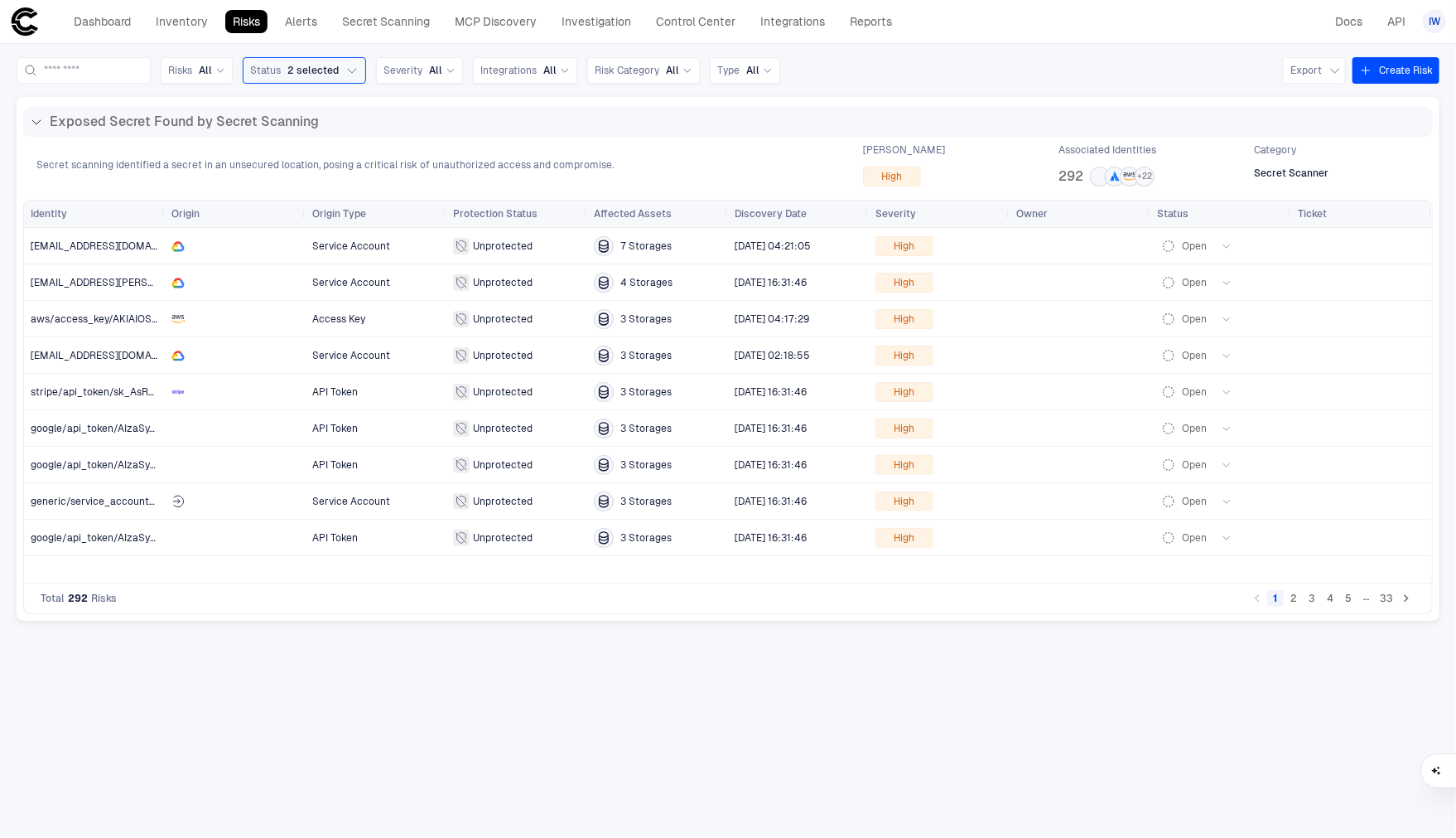
click at [1423, 19] on div "IW" at bounding box center [1435, 21] width 24 height 30
click at [1427, 19] on div "IW" at bounding box center [1435, 22] width 24 height 24
click at [1335, 99] on span "Admin Settings" at bounding box center [1353, 106] width 71 height 13
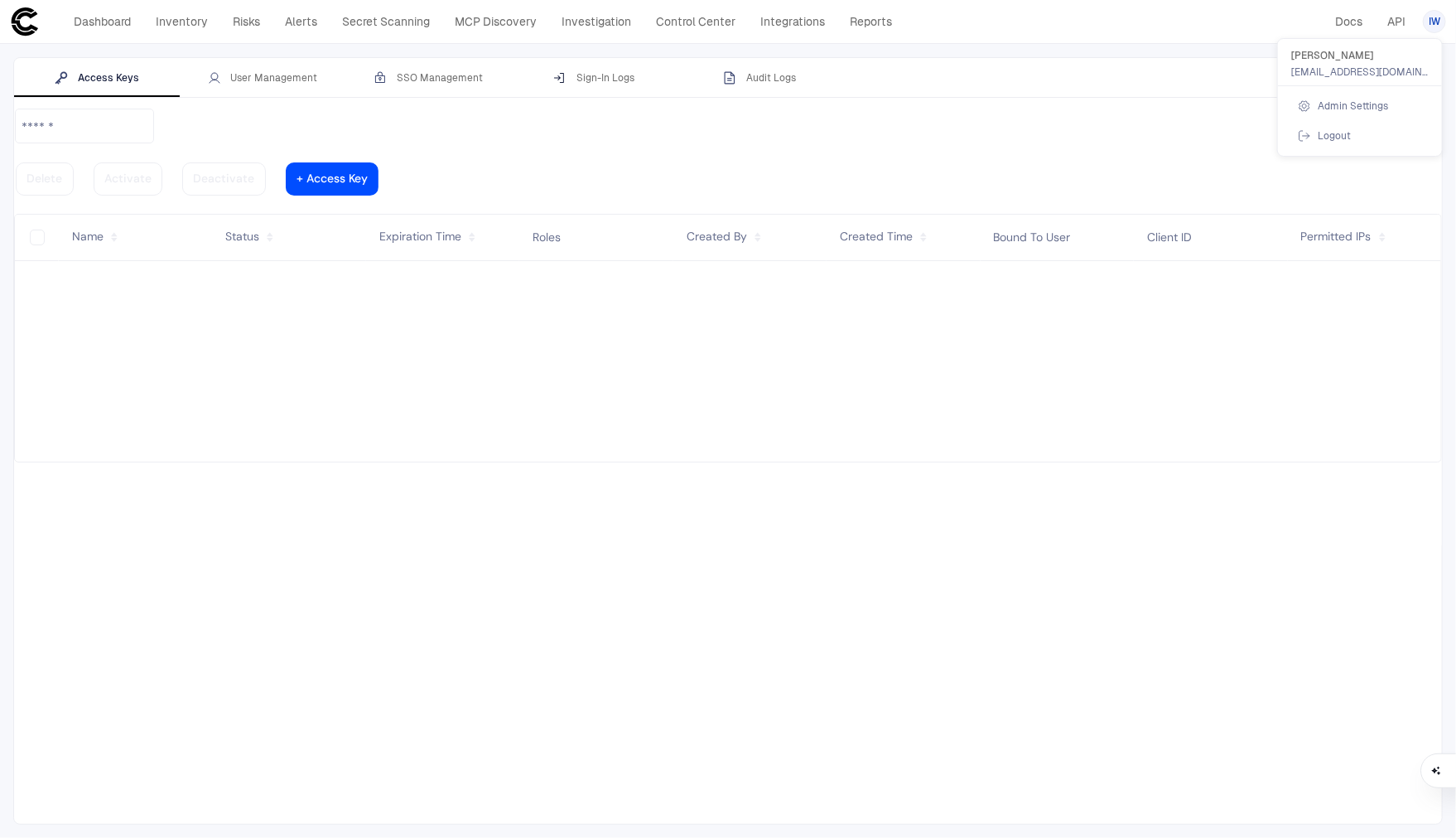
click at [309, 82] on div at bounding box center [728, 419] width 1456 height 838
click at [302, 78] on div "User Management" at bounding box center [263, 78] width 110 height 13
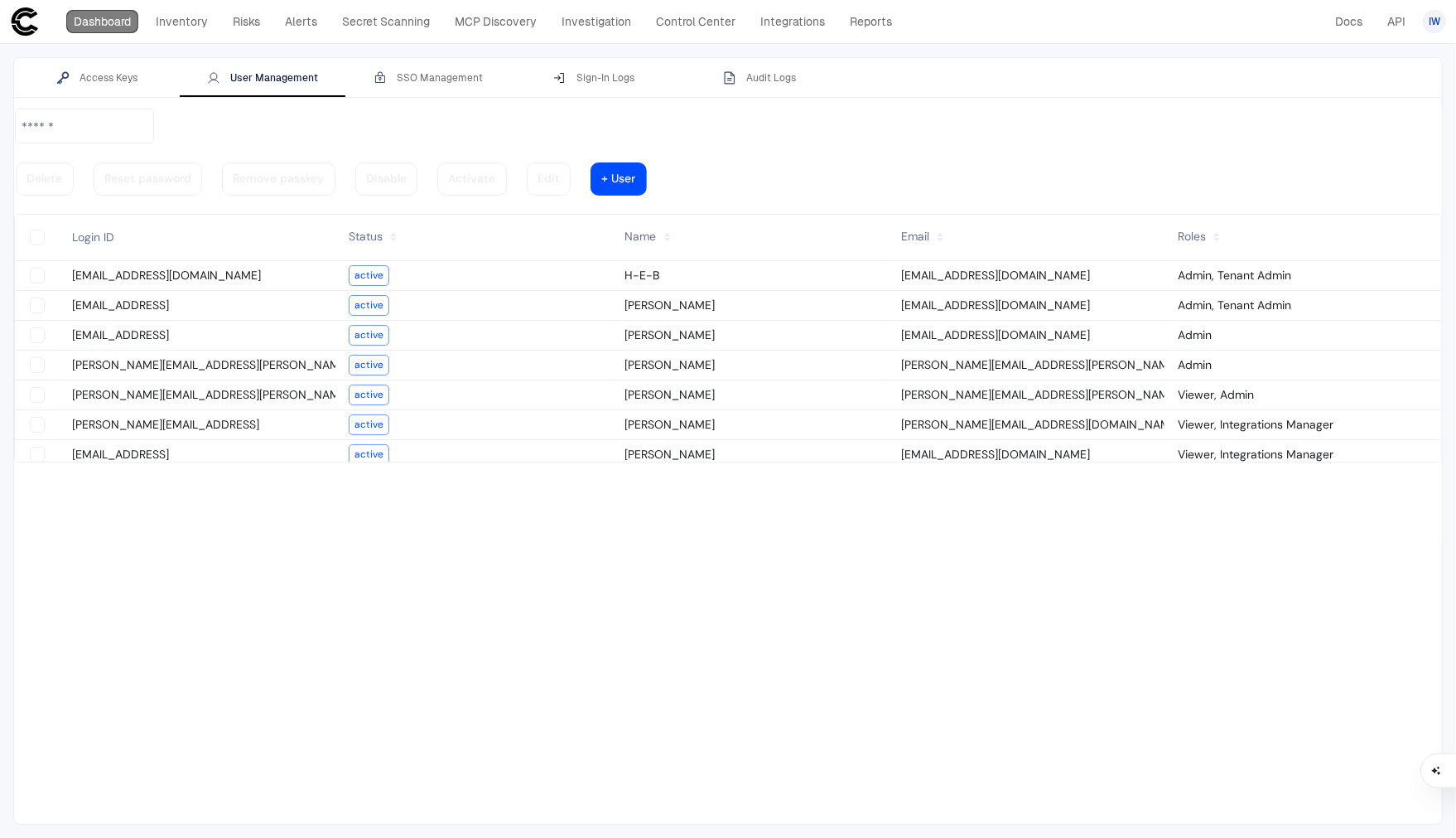
click at [103, 17] on link "Dashboard" at bounding box center [103, 22] width 72 height 24
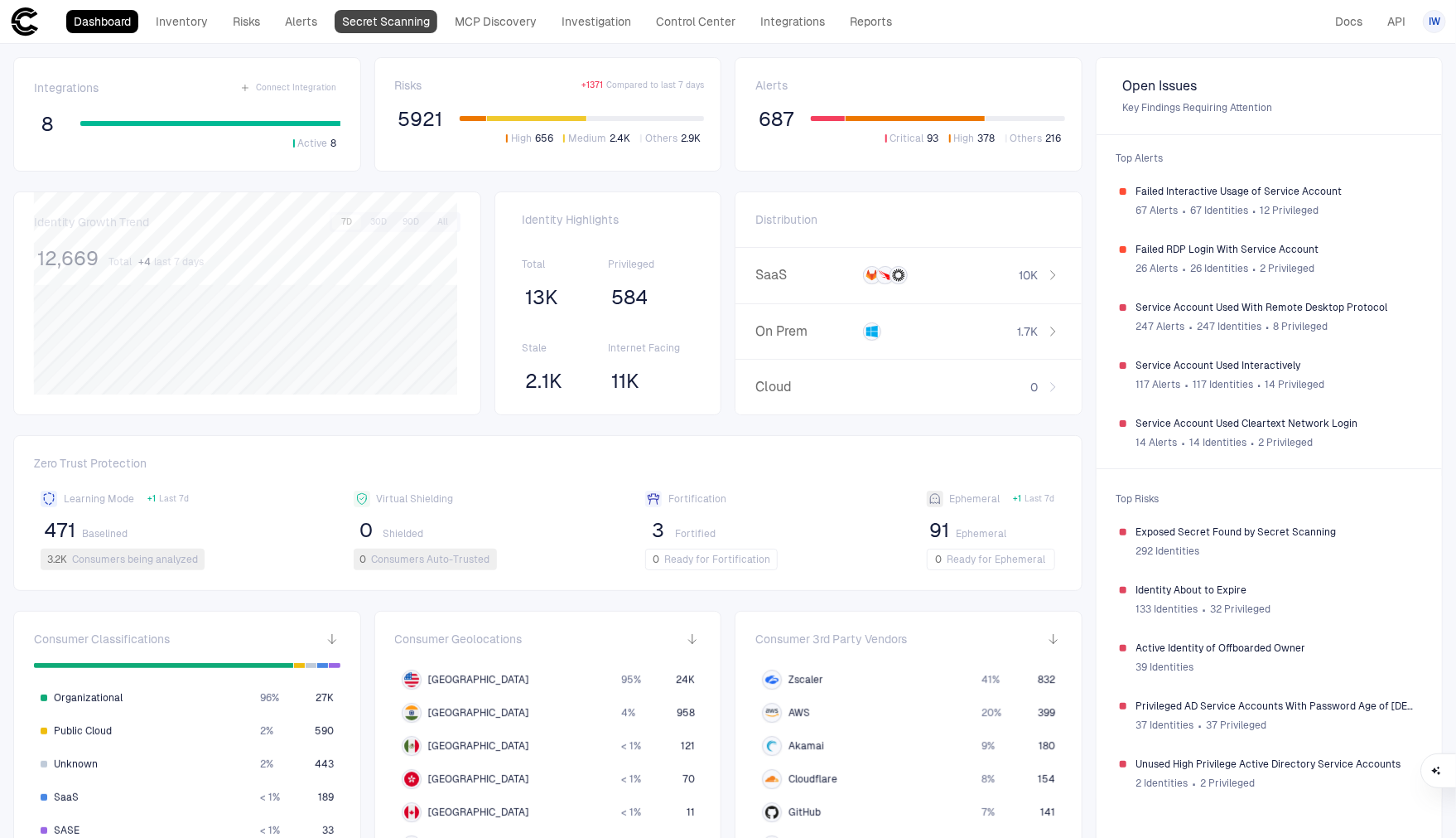
click at [370, 23] on link "Secret Scanning" at bounding box center [386, 22] width 103 height 24
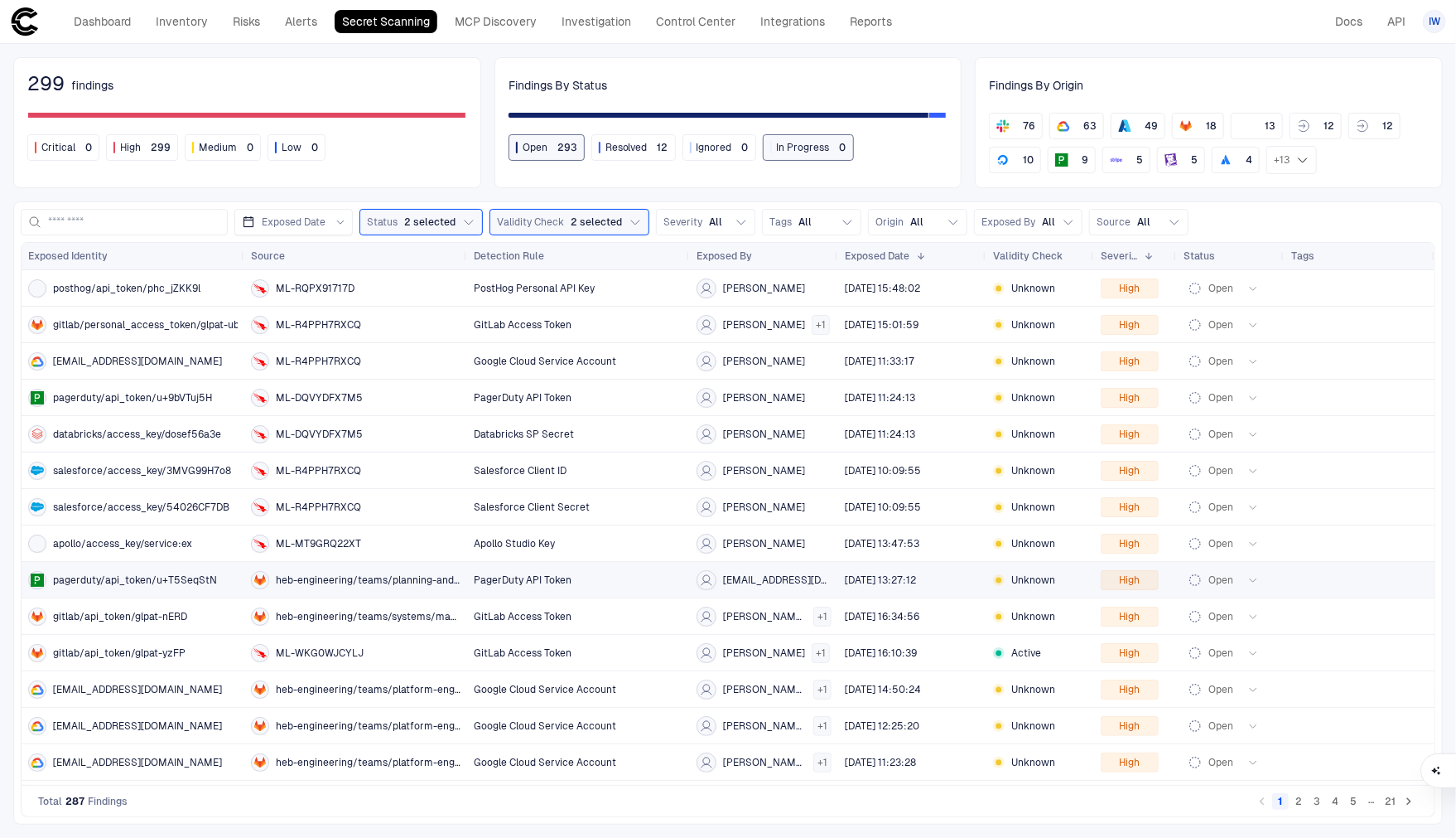
click at [405, 571] on div "heb-engineering/teams/planning-and-analysis/dscoe/dscoe_serving/datascience-req…" at bounding box center [356, 580] width 210 height 19
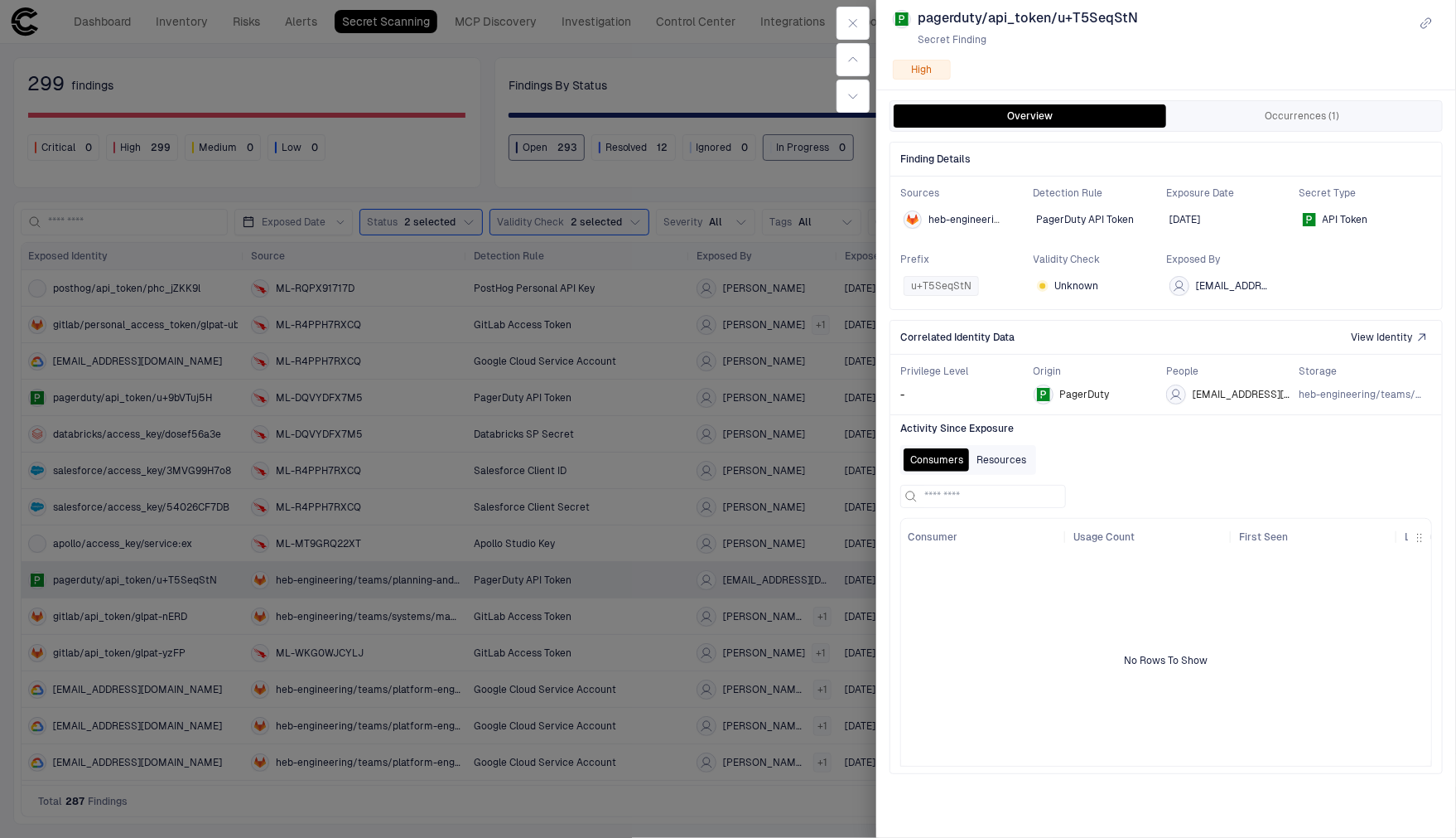
click at [1010, 464] on button "Resources" at bounding box center [1001, 460] width 63 height 24
click at [931, 463] on button "Consumers" at bounding box center [936, 460] width 67 height 24
click at [998, 458] on button "Resources" at bounding box center [1001, 460] width 63 height 24
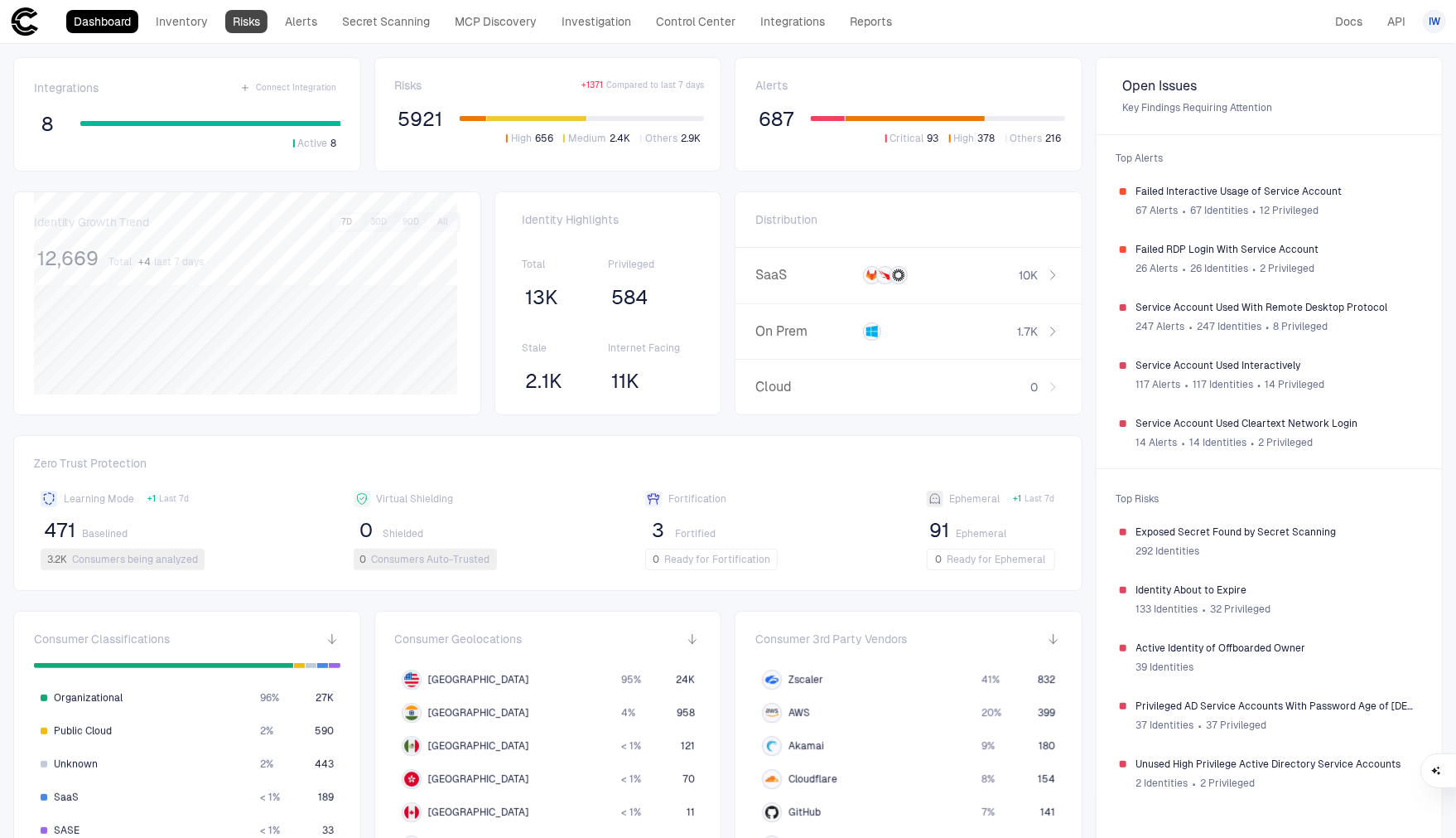
click at [252, 24] on link "Risks" at bounding box center [246, 22] width 42 height 24
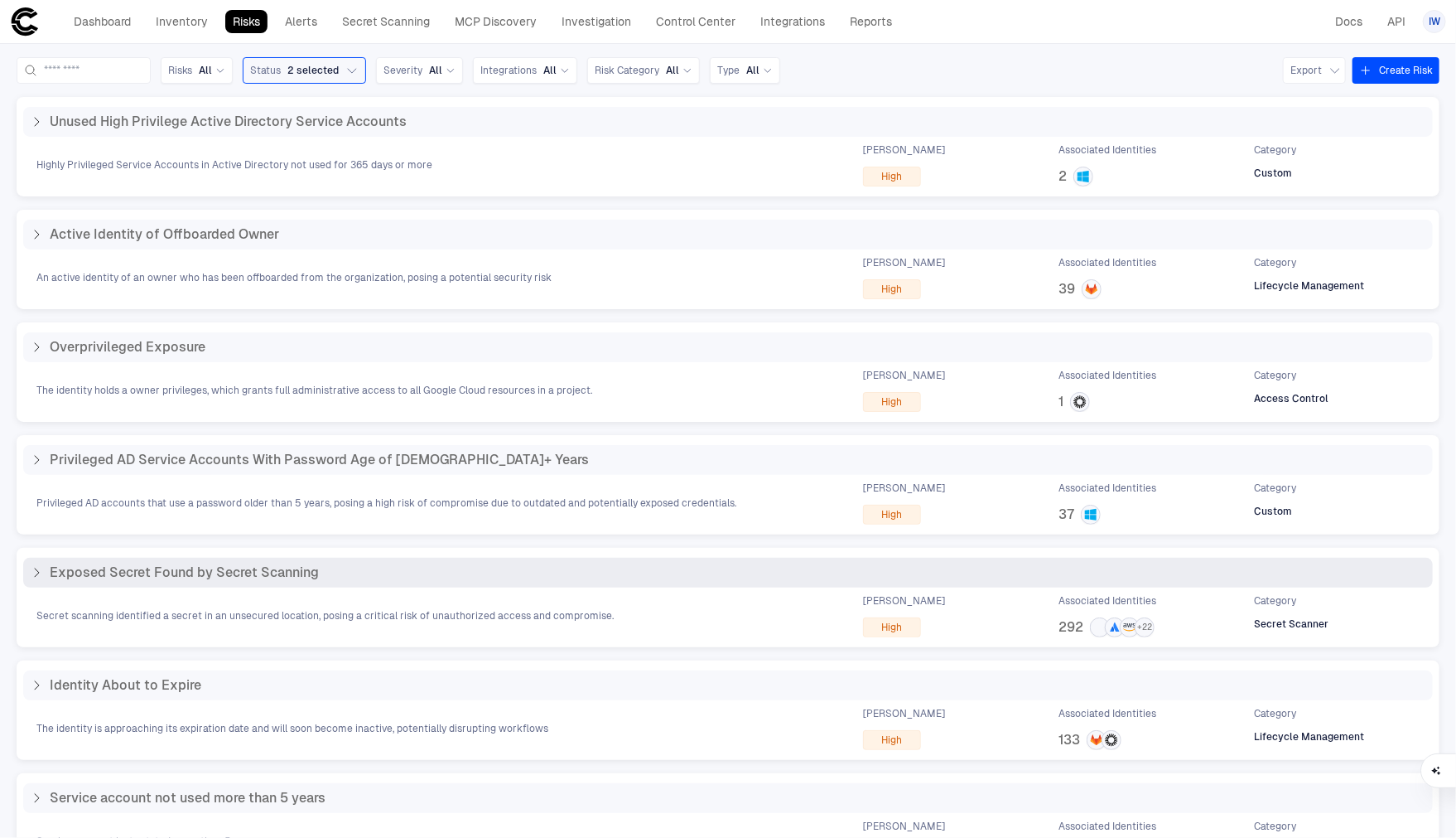
click at [232, 575] on span "Exposed Secret Found by Secret Scanning" at bounding box center [184, 572] width 269 height 17
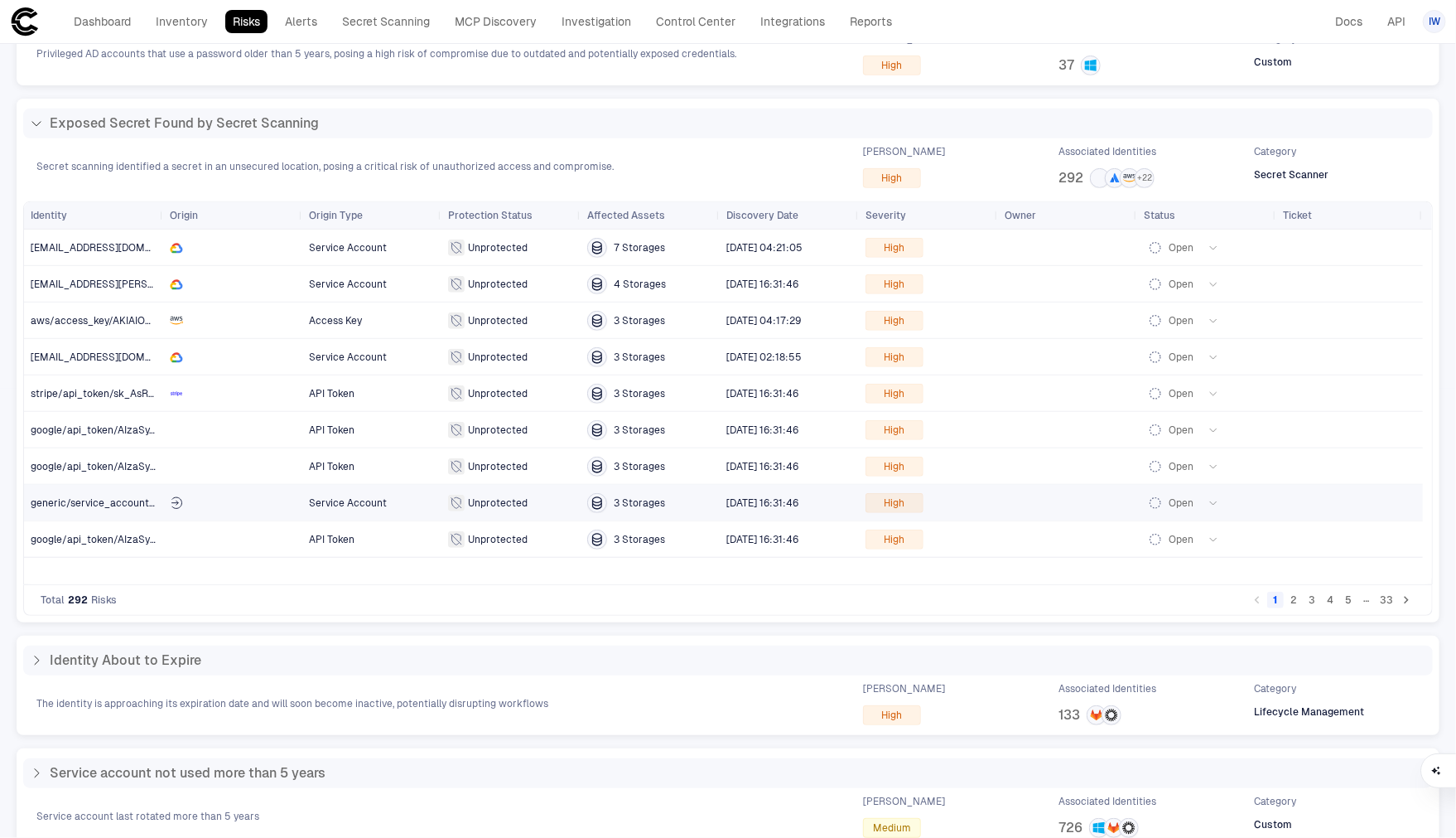
scroll to position [388, 0]
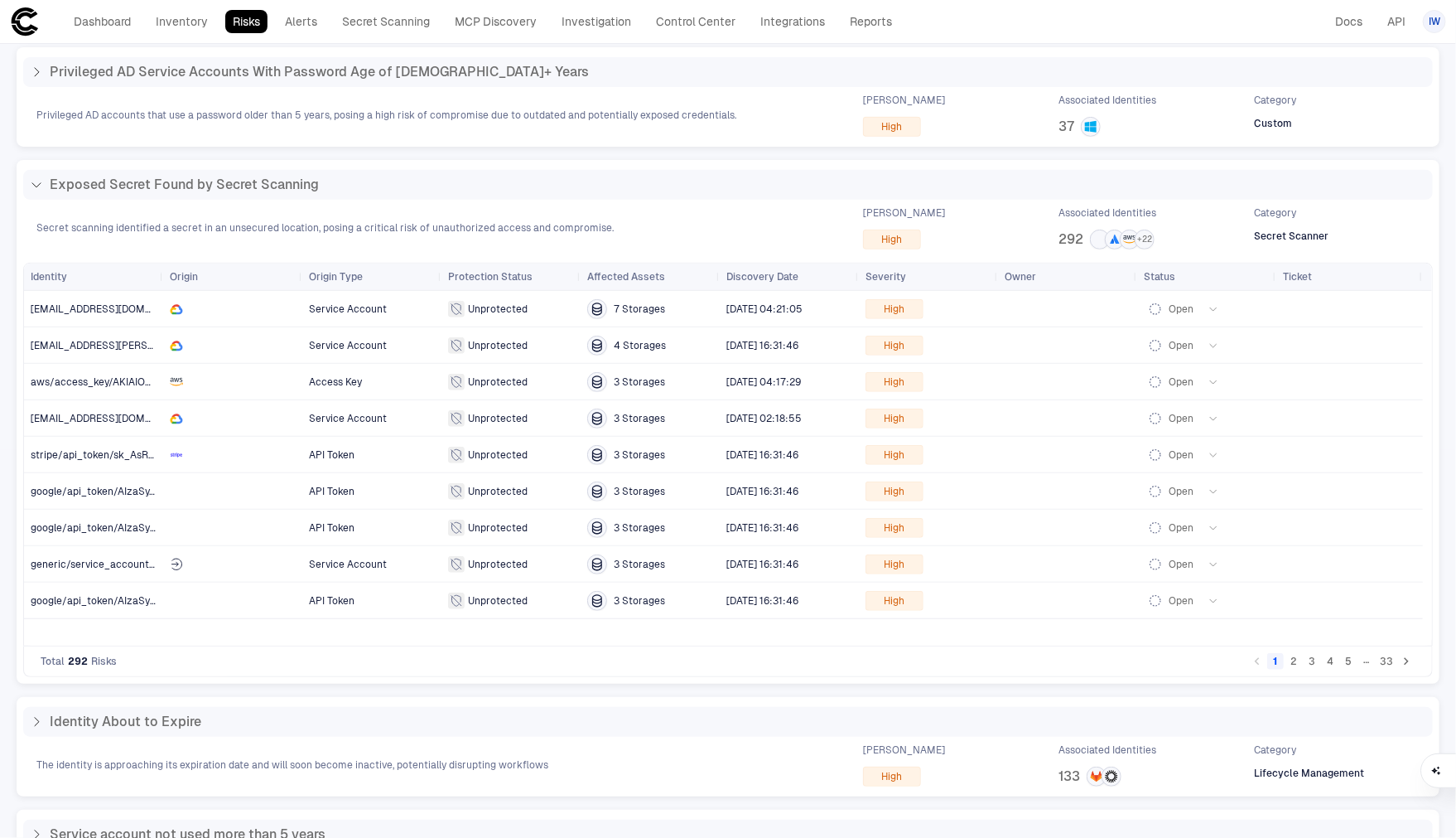
click at [1287, 658] on button "2" at bounding box center [1294, 662] width 17 height 17
click at [1303, 661] on button "3" at bounding box center [1312, 662] width 17 height 17
click at [1325, 662] on button "4" at bounding box center [1330, 662] width 17 height 17
click at [1342, 662] on button "5" at bounding box center [1348, 662] width 17 height 17
click at [116, 486] on span "gitlab/api_token/glpat-OQ2R" at bounding box center [99, 492] width 136 height 12
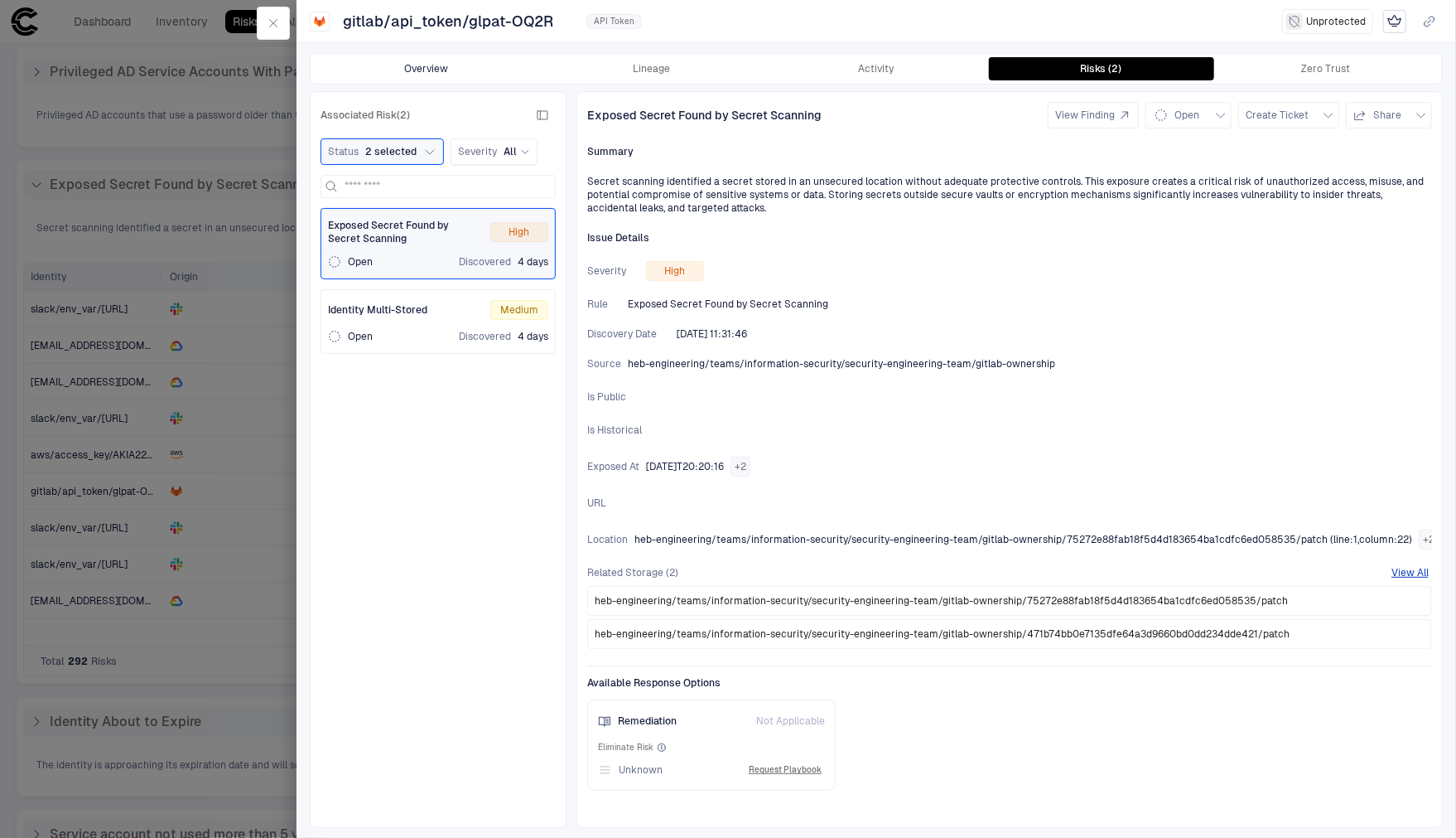
click at [400, 63] on button "Overview" at bounding box center [426, 69] width 225 height 24
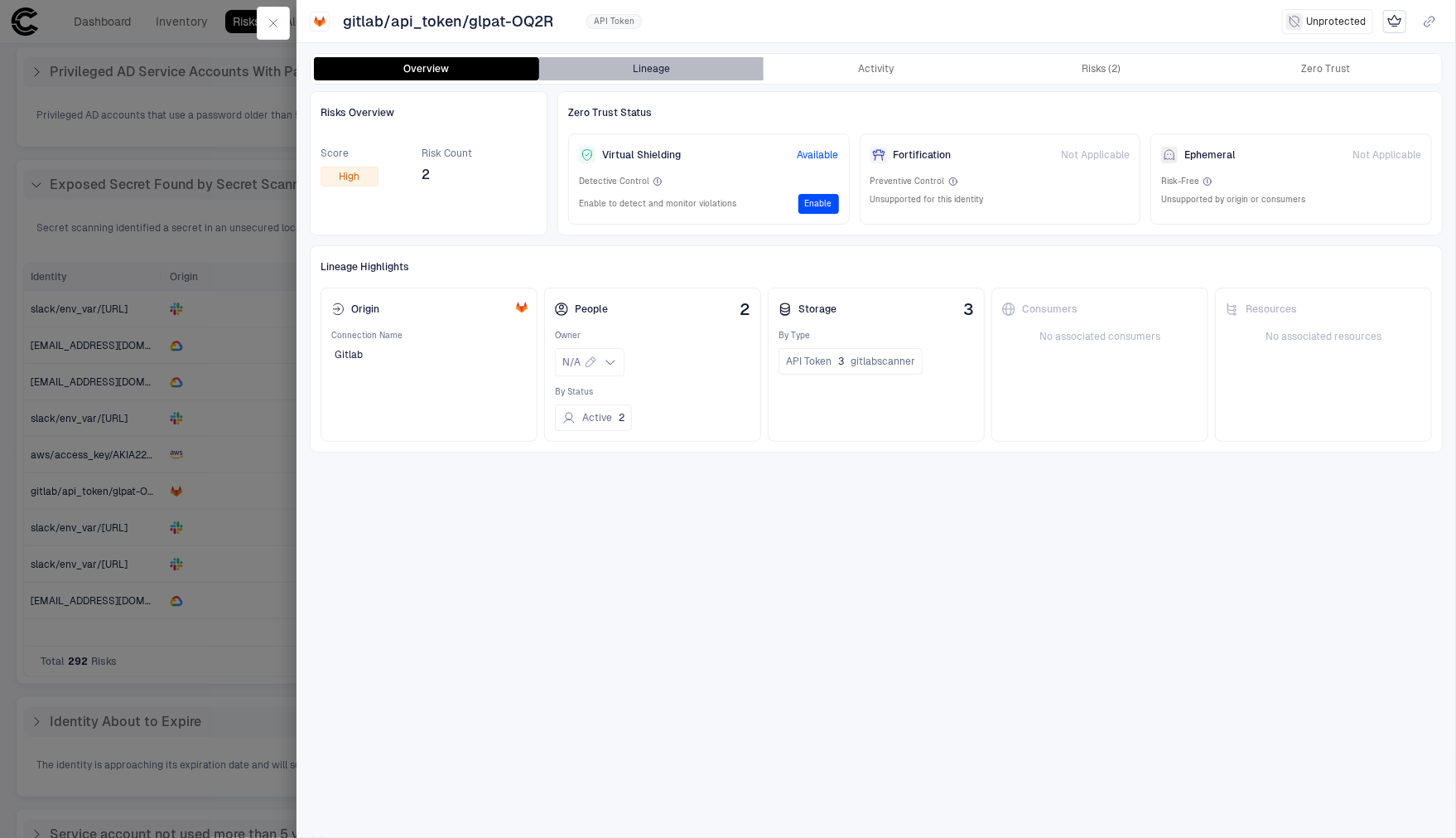
click at [673, 67] on button "Lineage" at bounding box center [651, 69] width 225 height 24
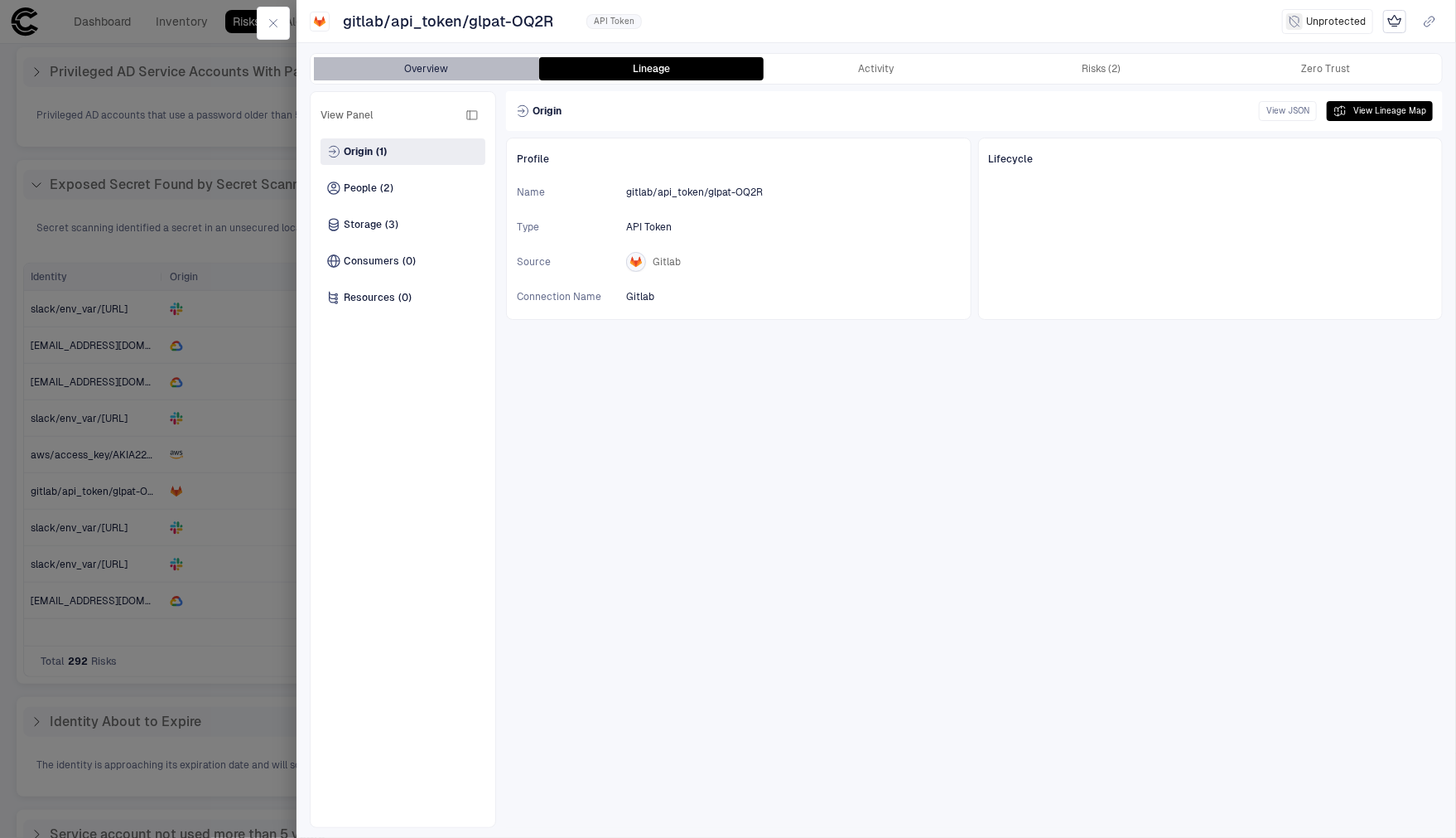
click at [406, 73] on button "Overview" at bounding box center [426, 69] width 225 height 24
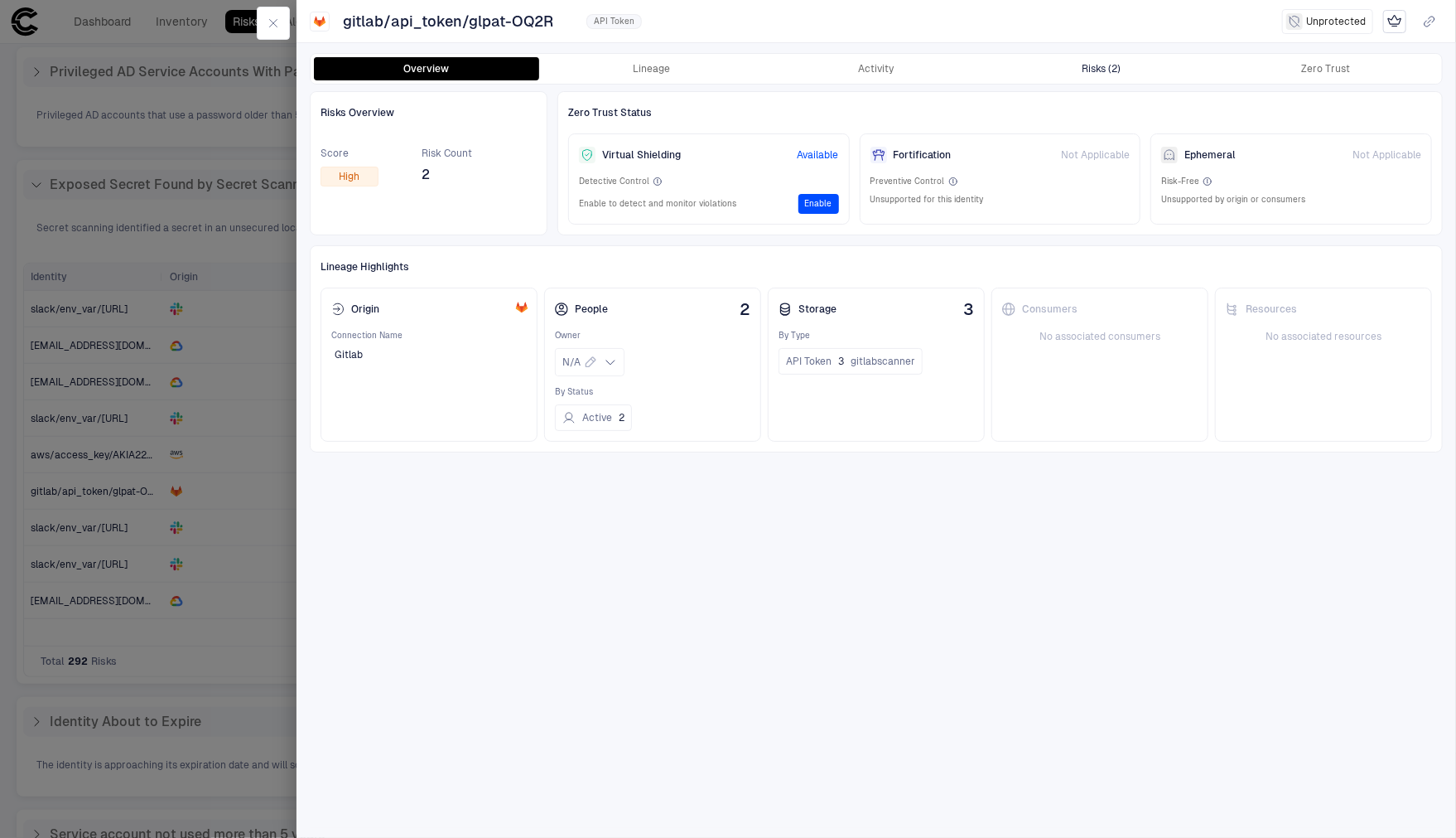
click at [1105, 70] on div "Risks (2)" at bounding box center [1101, 69] width 39 height 13
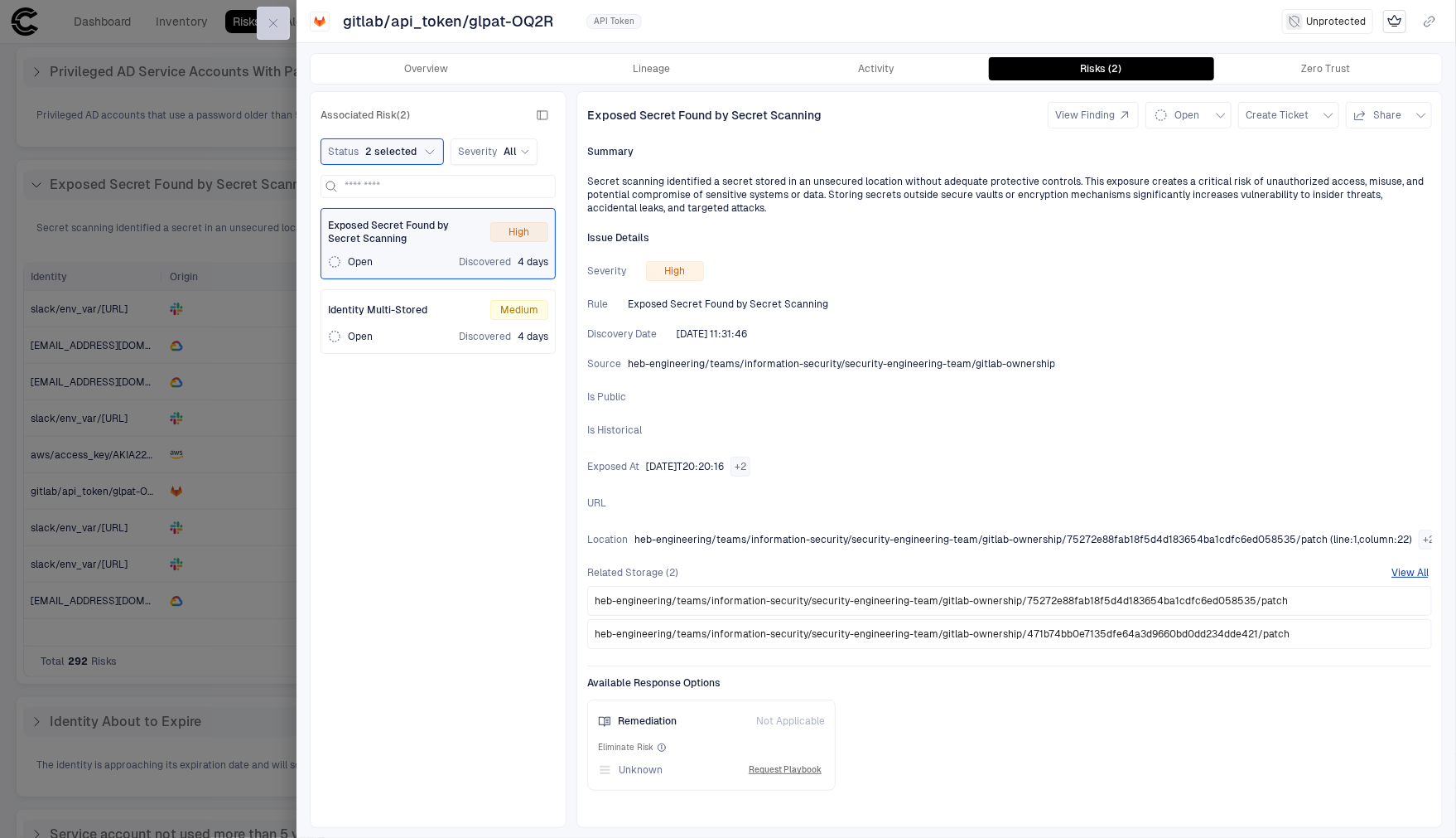
click at [271, 30] on button "button" at bounding box center [273, 23] width 33 height 33
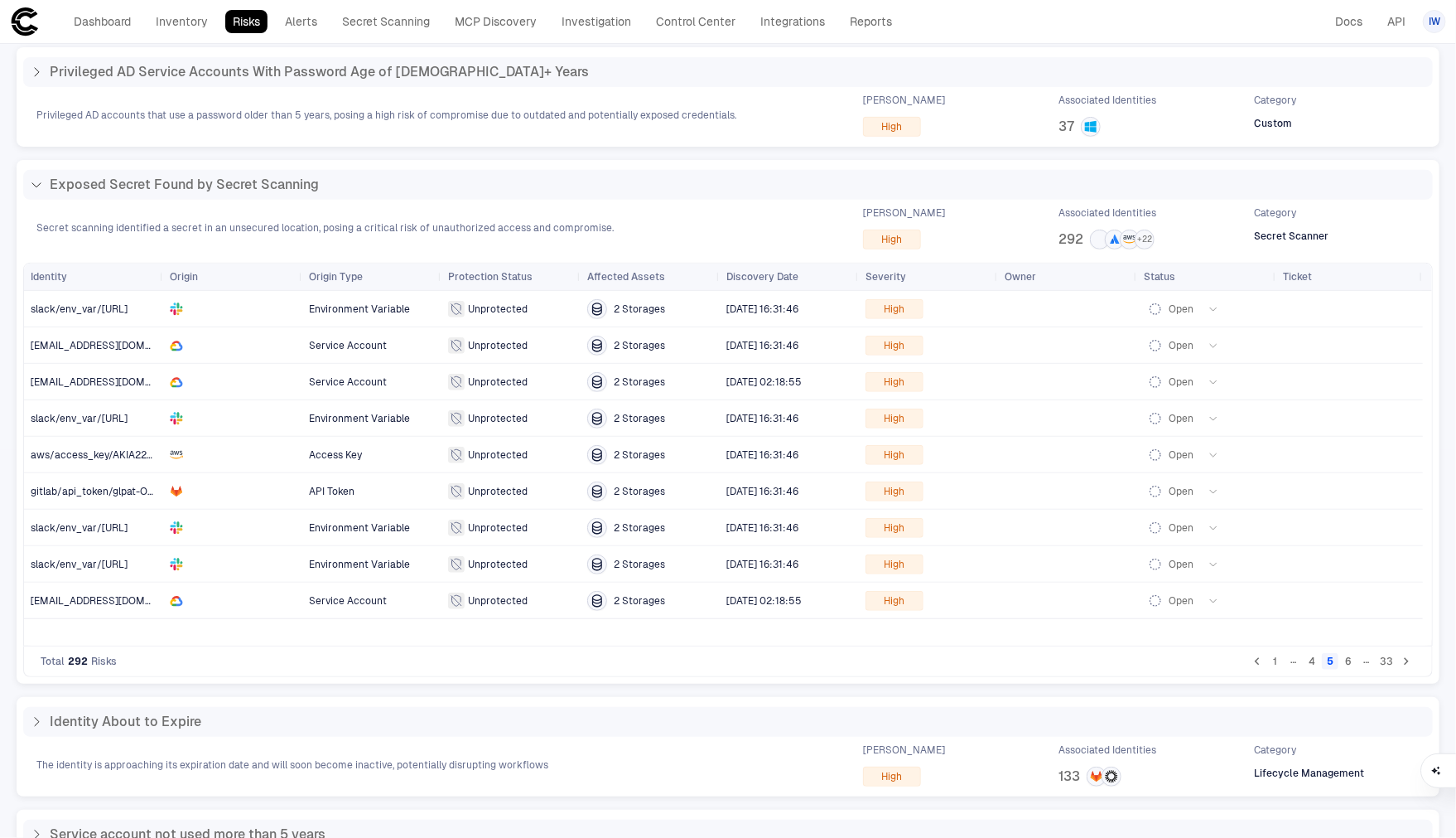
click at [1342, 663] on button "6" at bounding box center [1348, 662] width 17 height 17
click at [1341, 662] on button "7" at bounding box center [1348, 662] width 17 height 17
click at [398, 25] on link "Secret Scanning" at bounding box center [386, 22] width 103 height 24
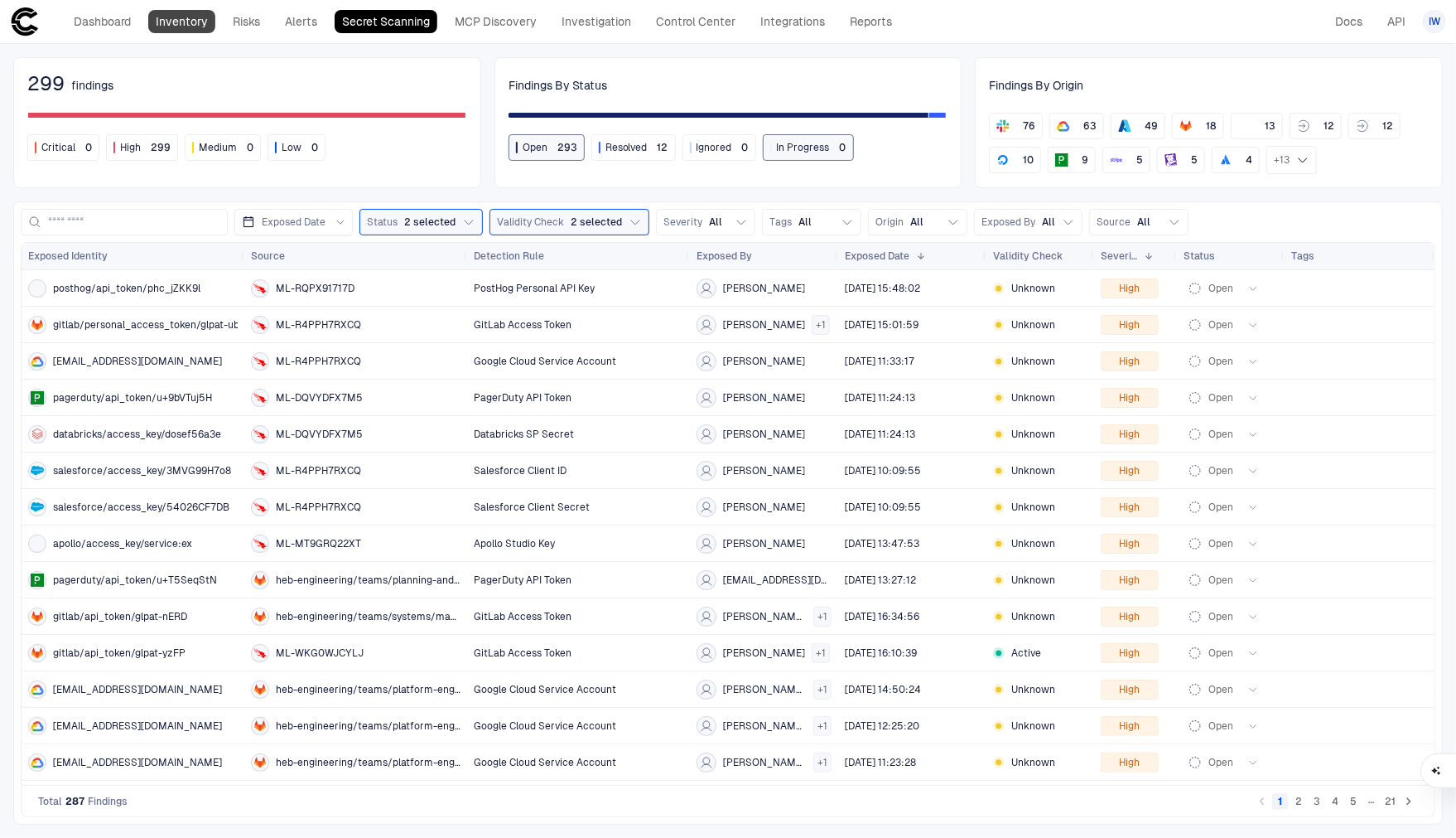
click at [201, 24] on link "Inventory" at bounding box center [182, 22] width 67 height 24
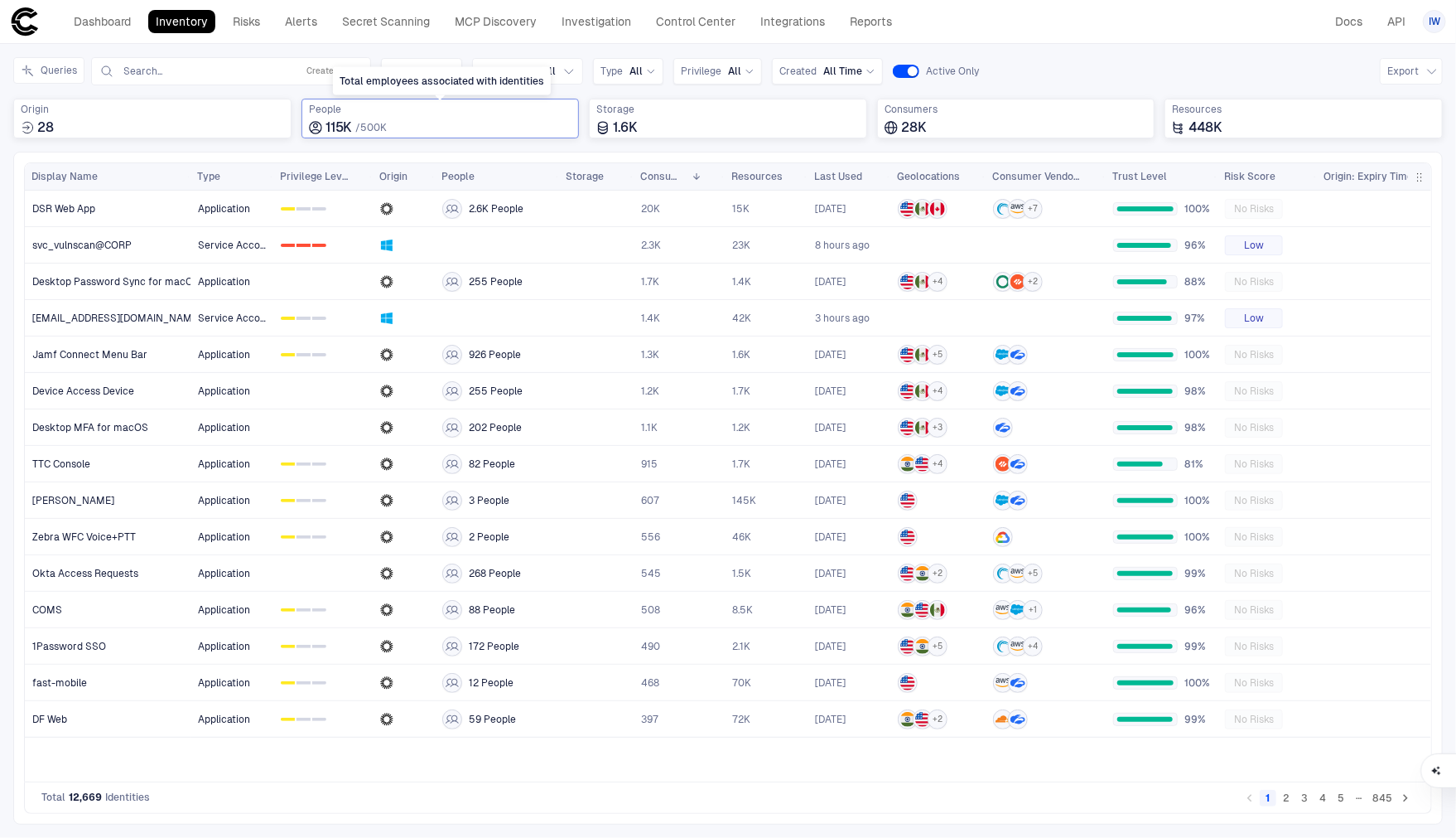
click at [499, 122] on div "115K / 500K" at bounding box center [441, 128] width 264 height 17
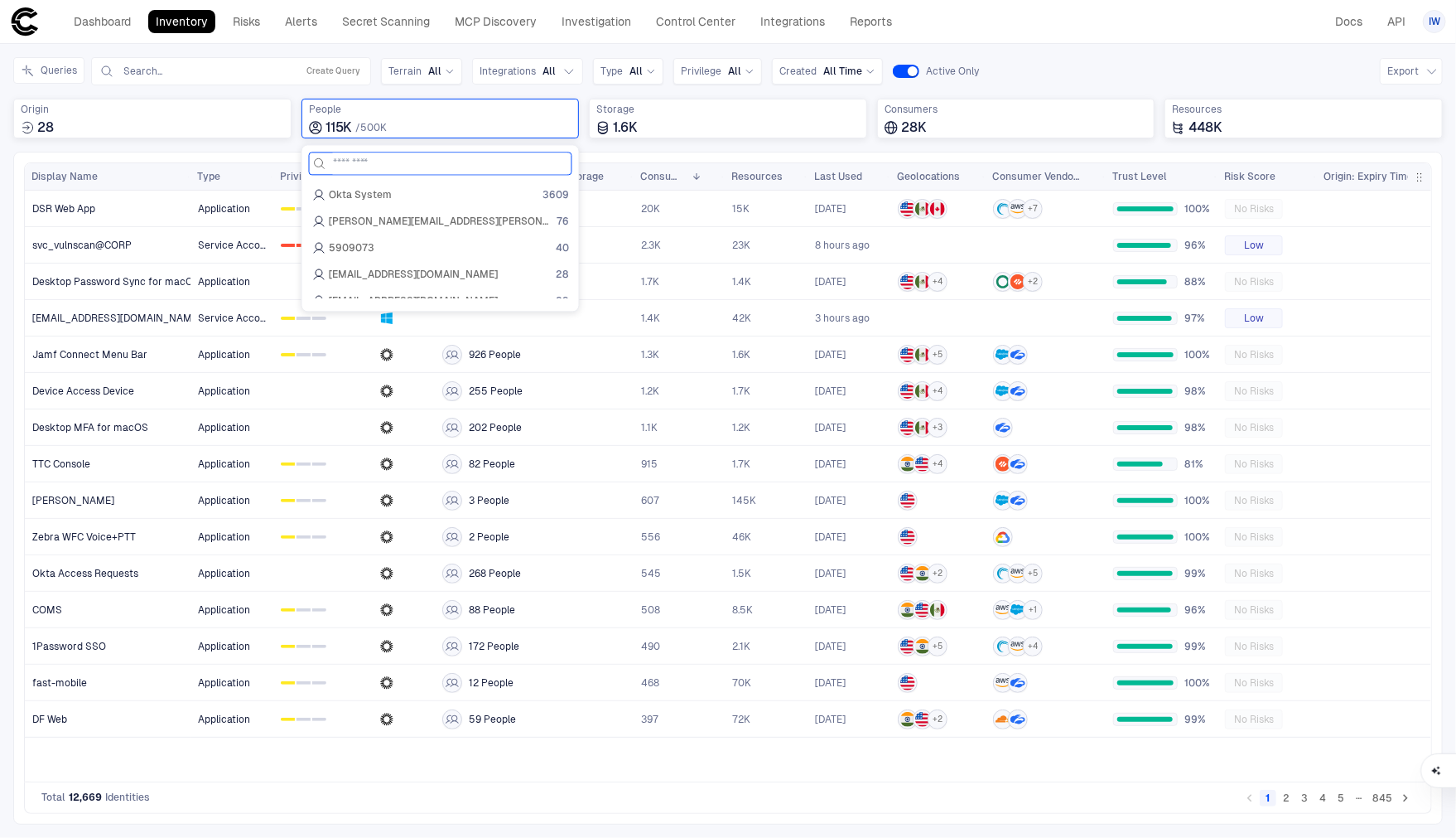
click at [420, 165] on input at bounding box center [450, 164] width 235 height 22
type input "******"
click at [408, 199] on div "Iwanto Teng 13" at bounding box center [441, 195] width 257 height 13
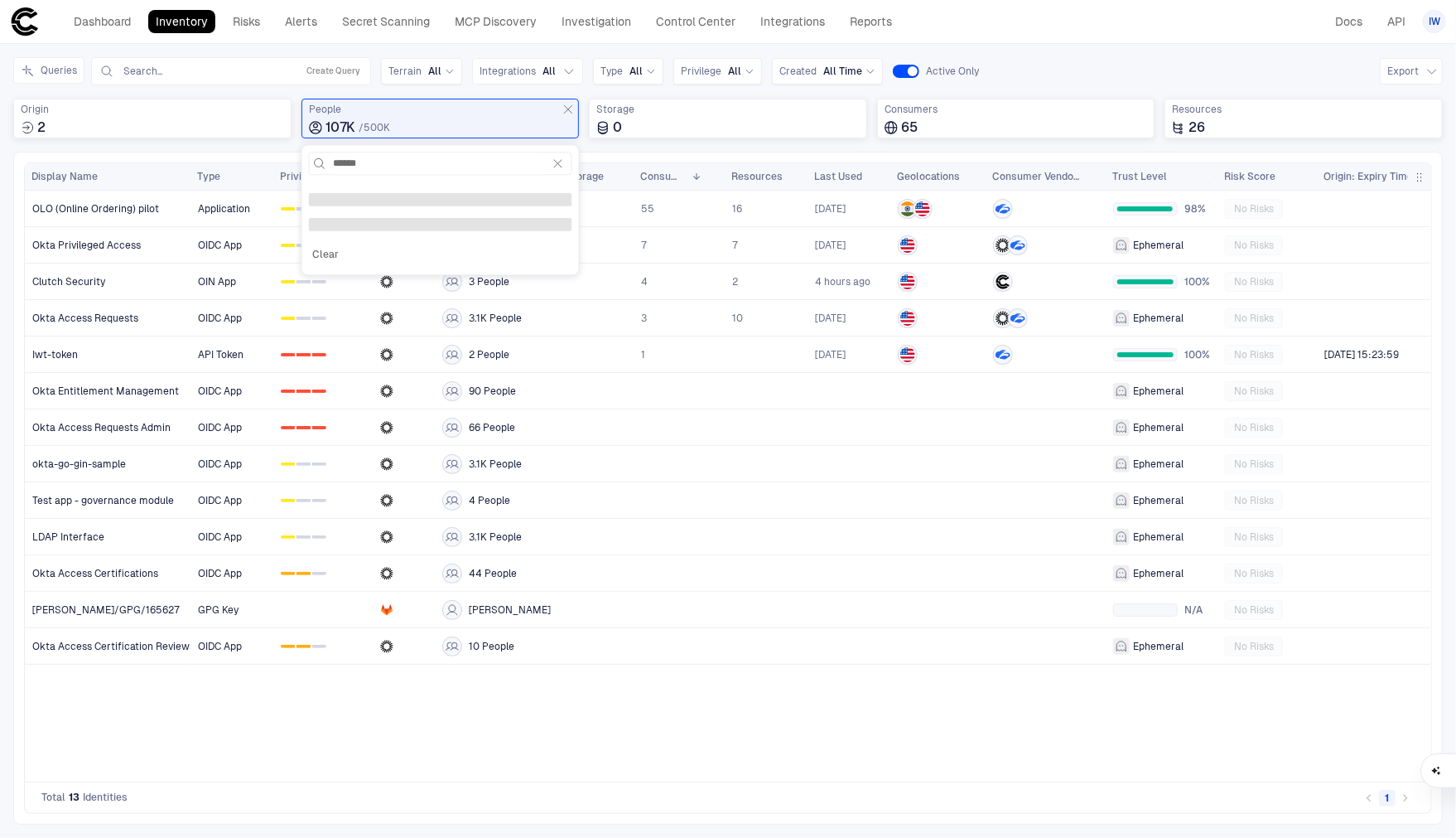
click at [1055, 24] on div "Dashboard Inventory Risks Alerts Secret Scanning MCP Discovery Investigation Co…" at bounding box center [728, 21] width 1437 height 30
click at [496, 30] on link "MCP Discovery" at bounding box center [495, 22] width 97 height 24
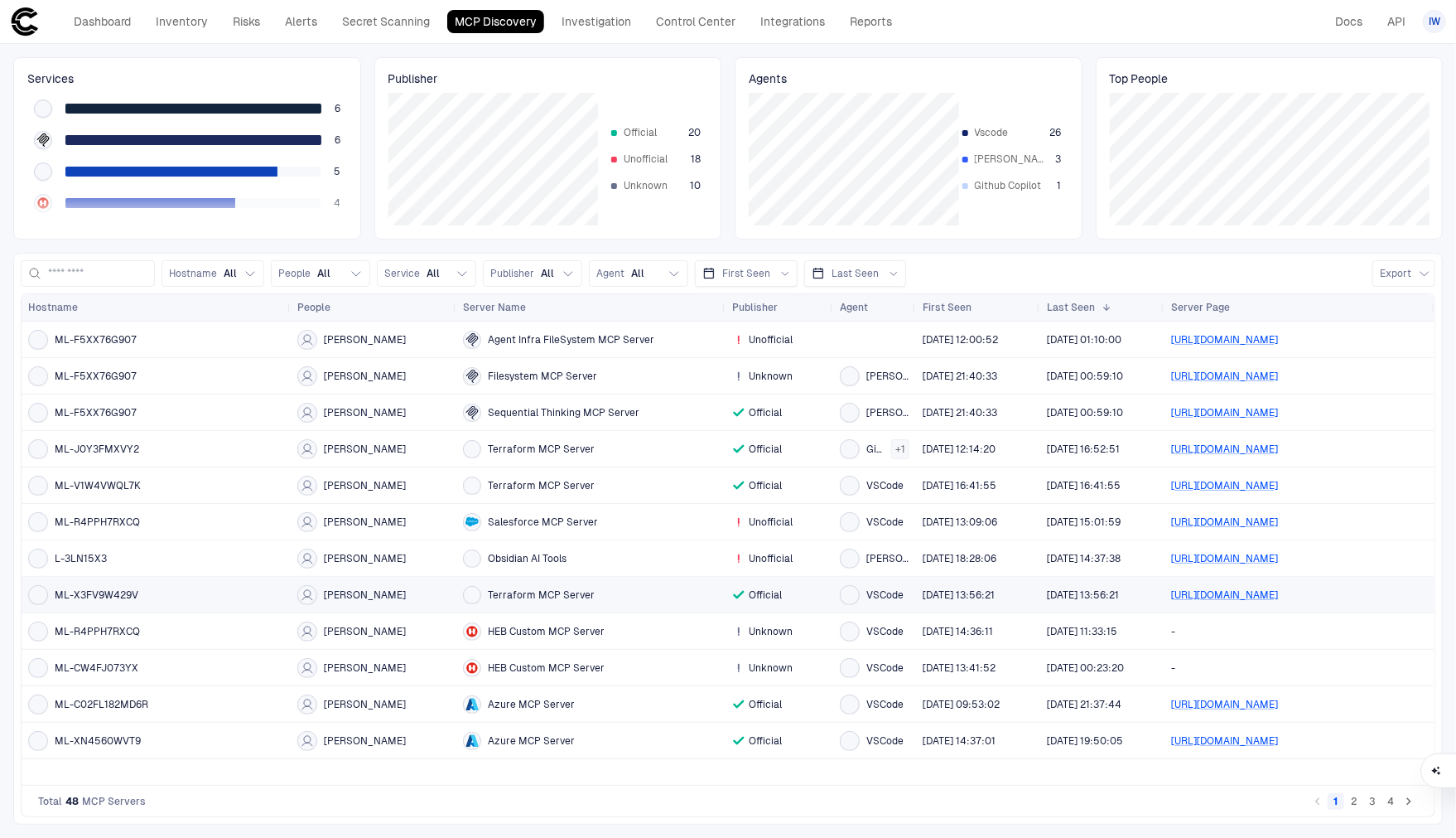
click at [104, 597] on span "ML-X3FV9W429V" at bounding box center [96, 595] width 83 height 13
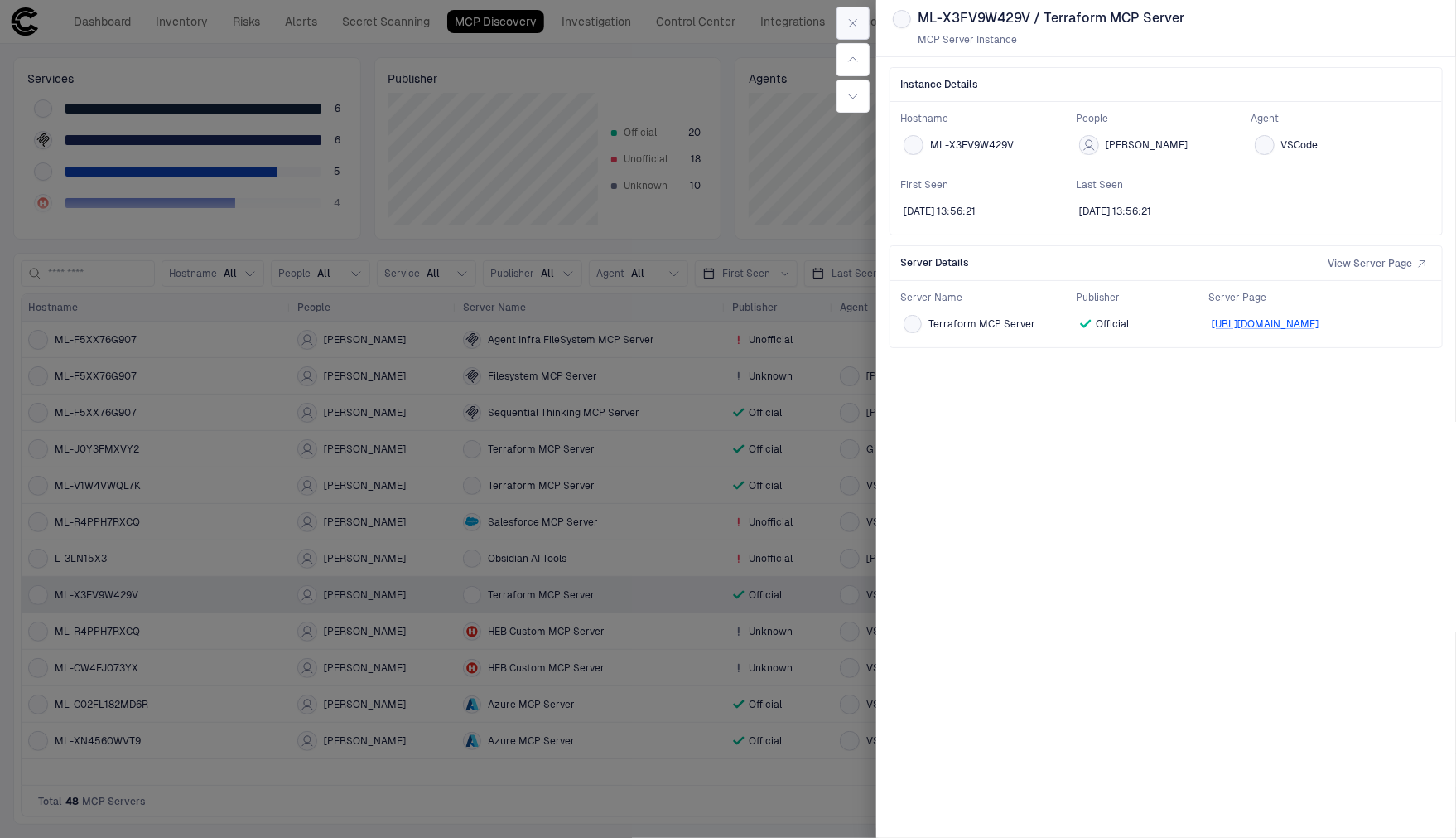
click at [847, 31] on button "button" at bounding box center [853, 23] width 33 height 33
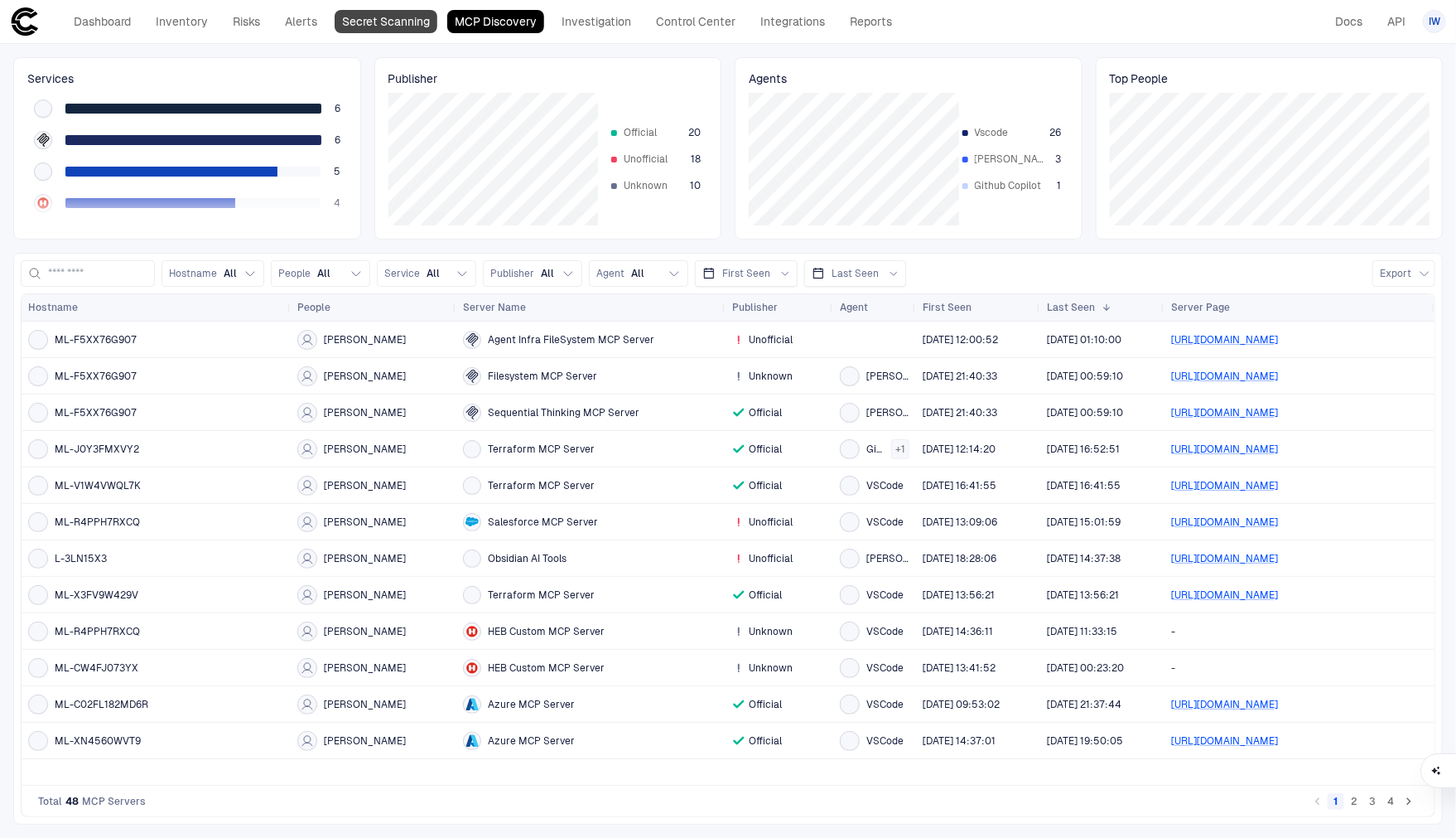
click at [393, 26] on link "Secret Scanning" at bounding box center [386, 22] width 103 height 24
